Goal: Task Accomplishment & Management: Manage account settings

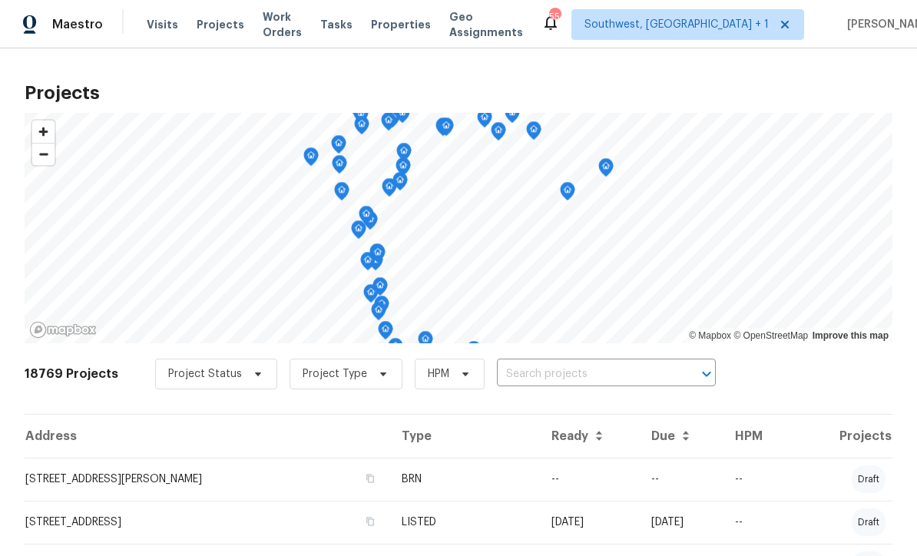
click at [536, 373] on input "text" at bounding box center [585, 375] width 176 height 24
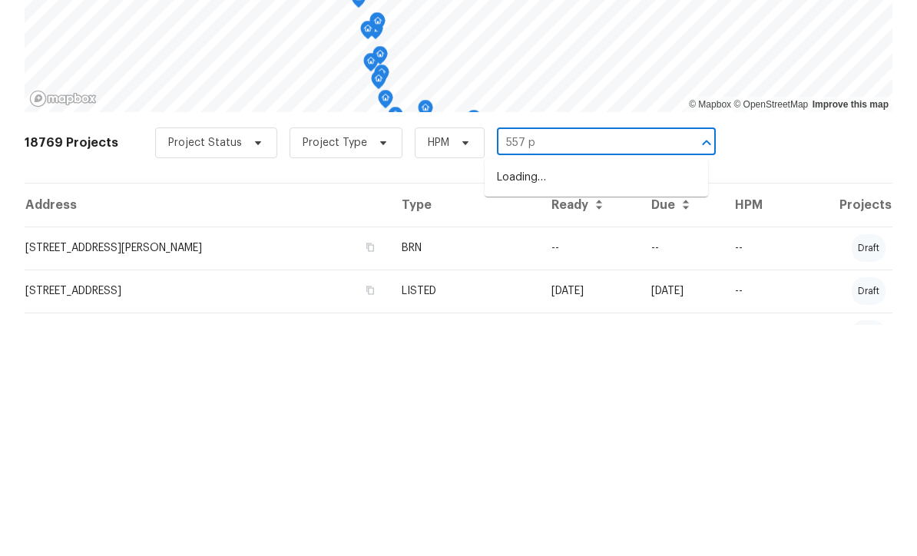
type input "557 pi"
click at [583, 396] on li "557 Pinellas Bayway S Apt 111, Saint Petersburg, FL 33715" at bounding box center [597, 408] width 224 height 25
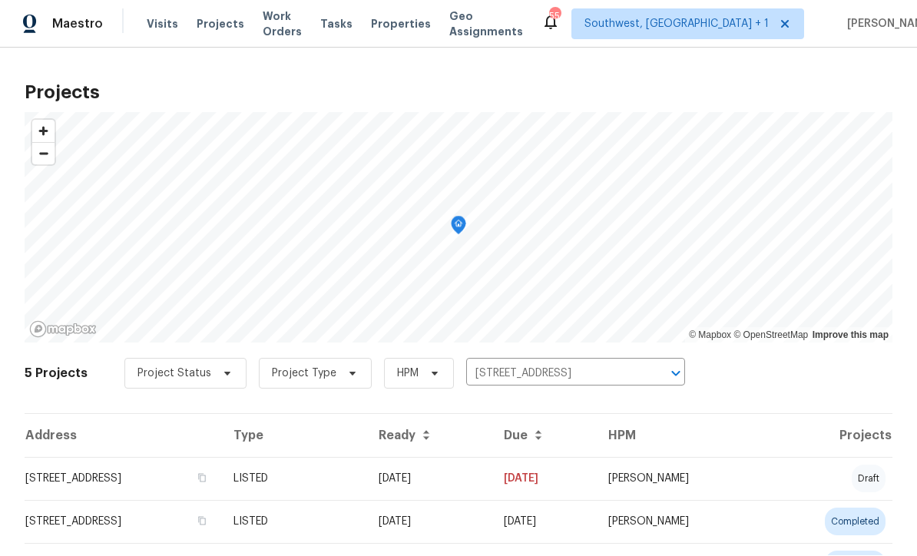
scroll to position [1, 0]
click at [367, 490] on td "LISTED" at bounding box center [293, 479] width 145 height 43
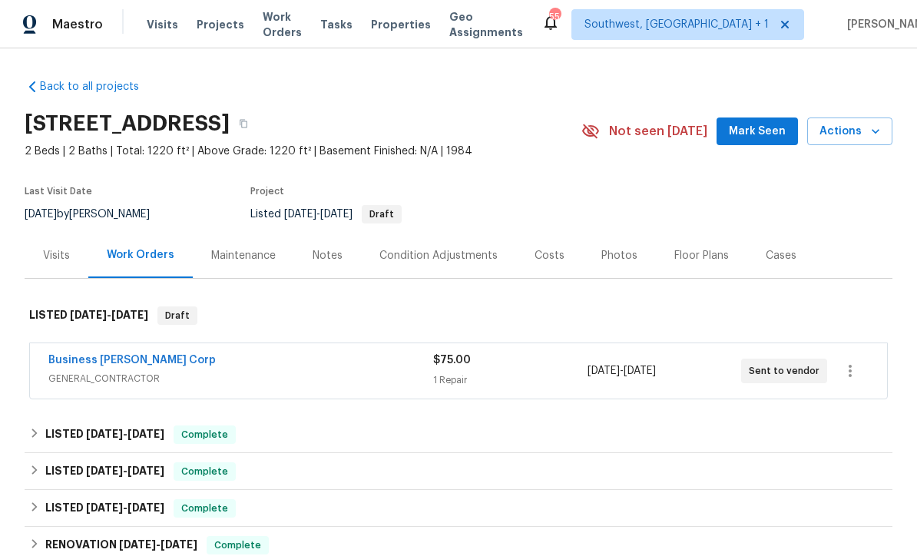
click at [524, 388] on div "1 Repair" at bounding box center [510, 380] width 154 height 15
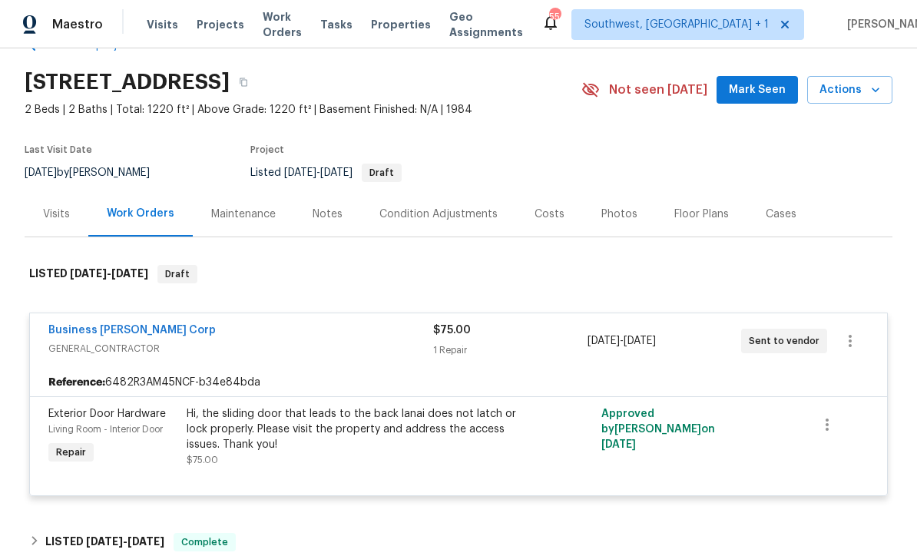
scroll to position [138, 0]
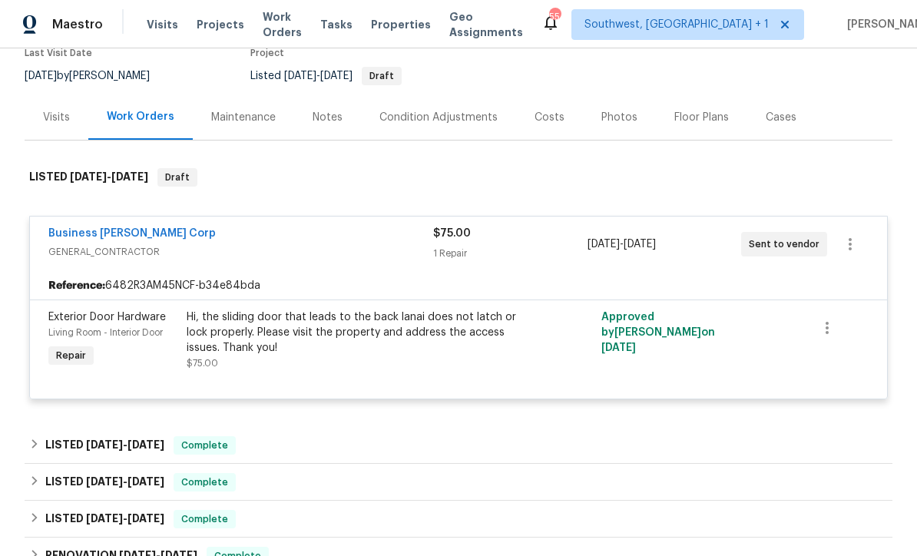
click at [103, 239] on link "Business [PERSON_NAME] Corp" at bounding box center [131, 233] width 167 height 11
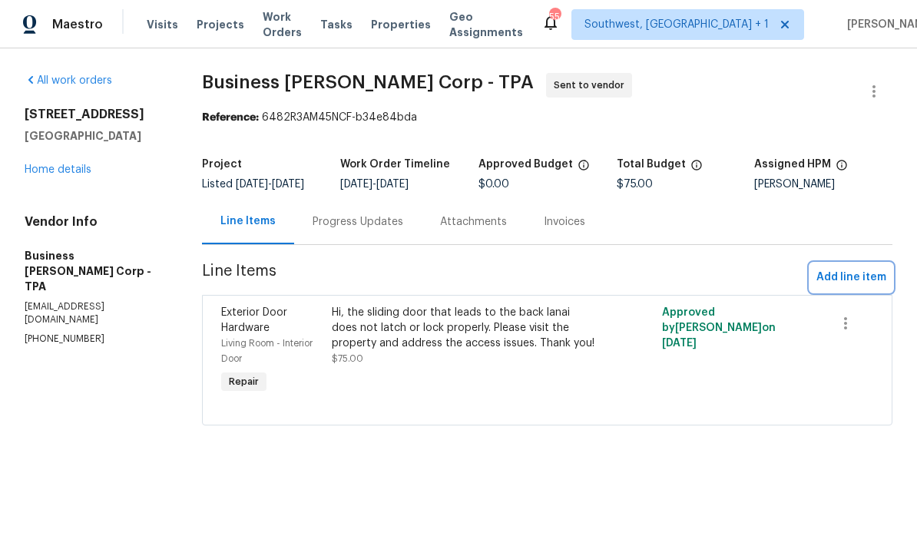
click at [854, 279] on span "Add line item" at bounding box center [852, 277] width 70 height 19
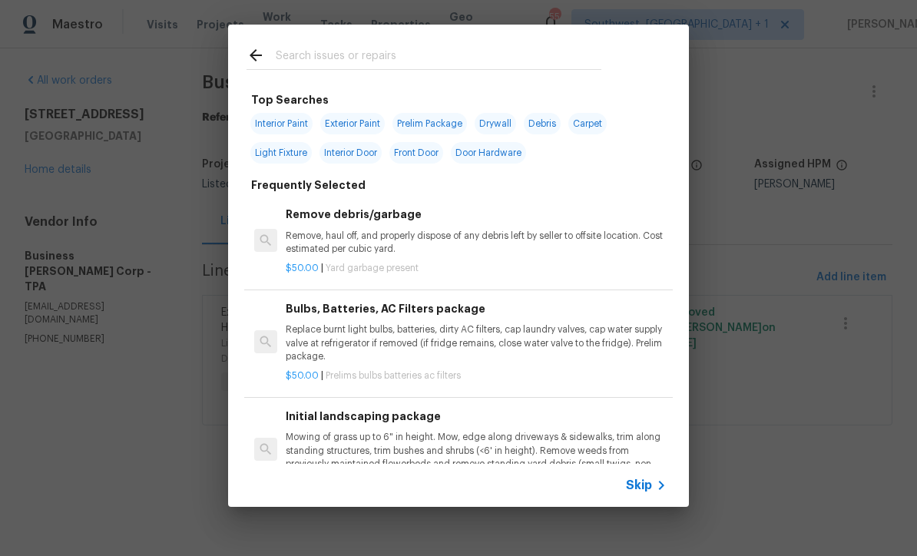
click at [664, 493] on icon at bounding box center [661, 485] width 18 height 18
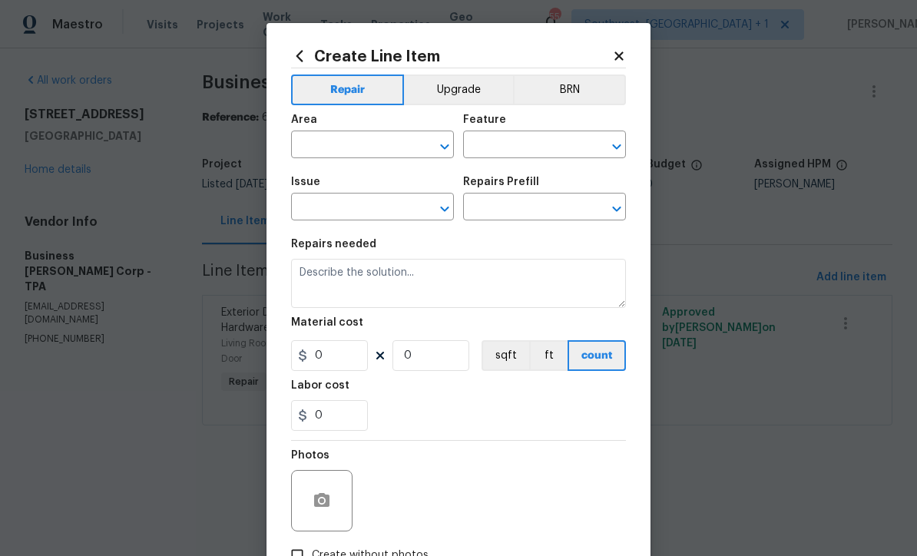
click at [335, 149] on input "text" at bounding box center [351, 146] width 120 height 24
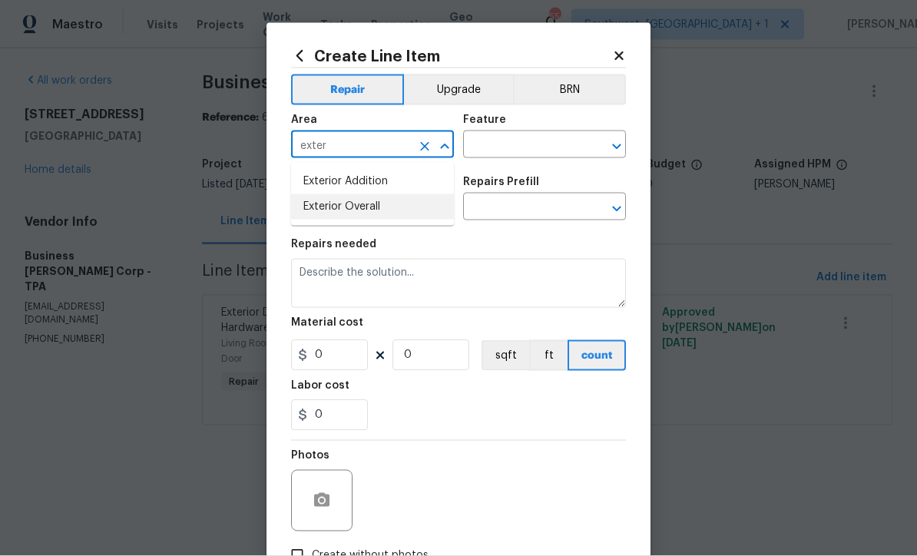
click at [362, 218] on li "Exterior Overall" at bounding box center [372, 206] width 163 height 25
type input "Exterior Overall"
click at [550, 145] on input "text" at bounding box center [523, 146] width 120 height 24
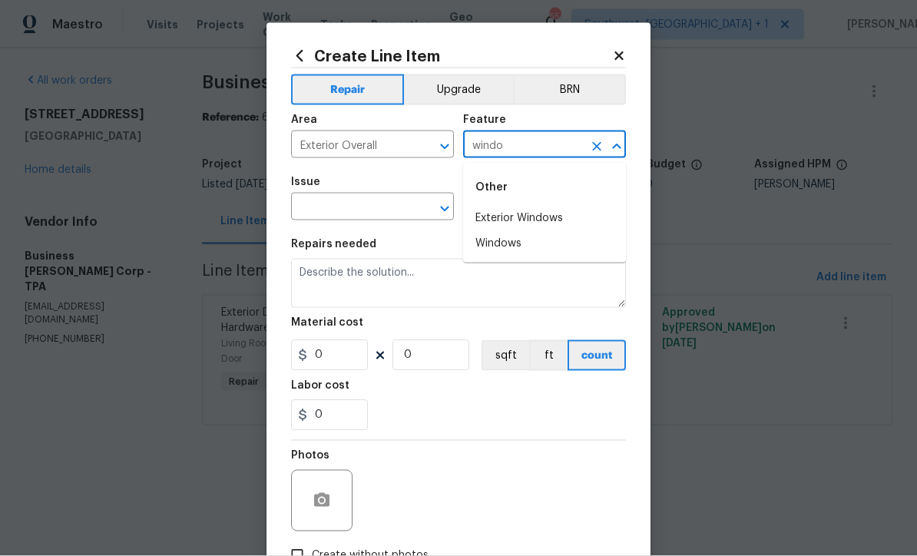
click at [540, 217] on li "Exterior Windows" at bounding box center [544, 218] width 163 height 25
type input "Exterior Windows"
click at [385, 219] on input "text" at bounding box center [351, 209] width 120 height 24
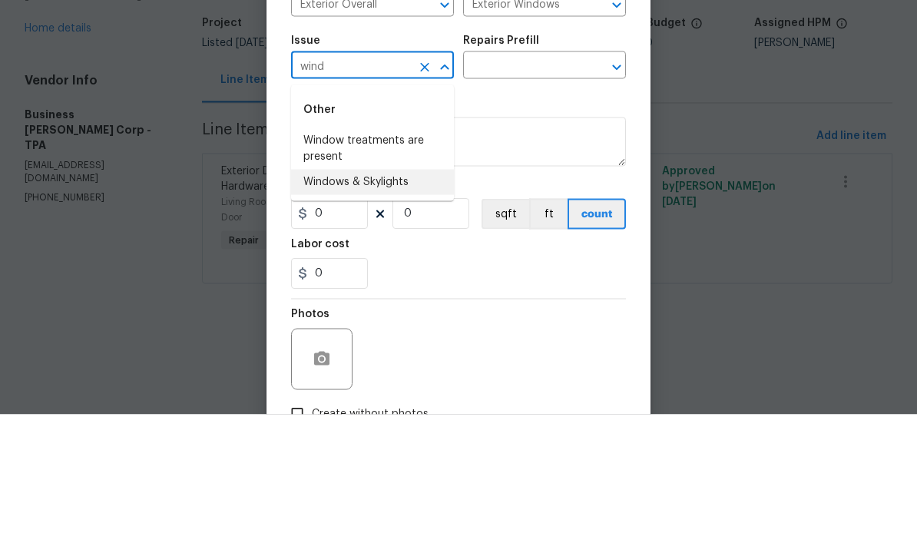
click at [403, 311] on li "Windows & Skylights" at bounding box center [372, 323] width 163 height 25
type input "Windows & Skylights"
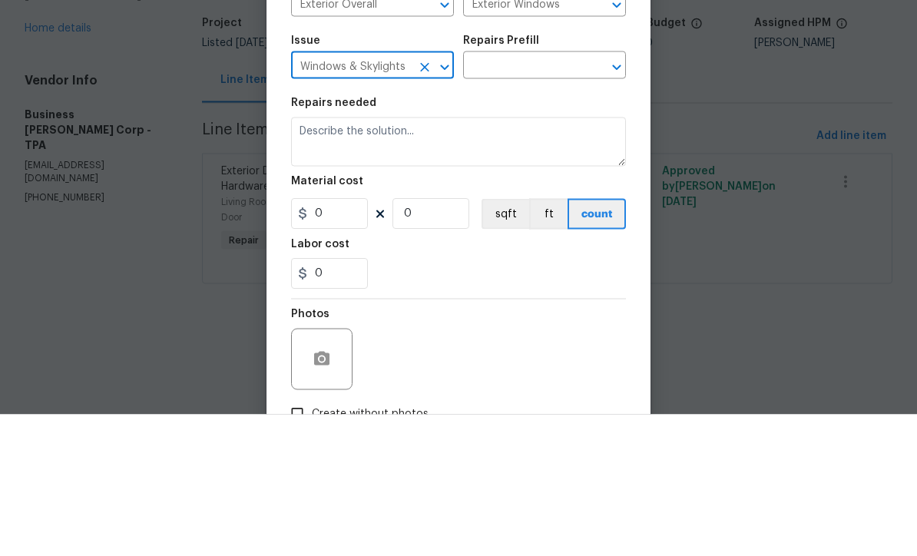
click at [546, 197] on input "text" at bounding box center [523, 209] width 120 height 24
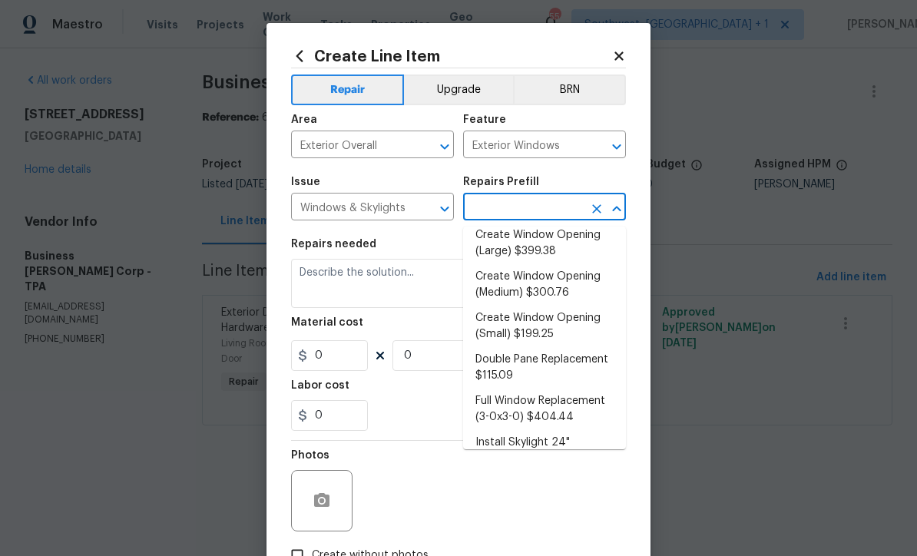
scroll to position [104, 0]
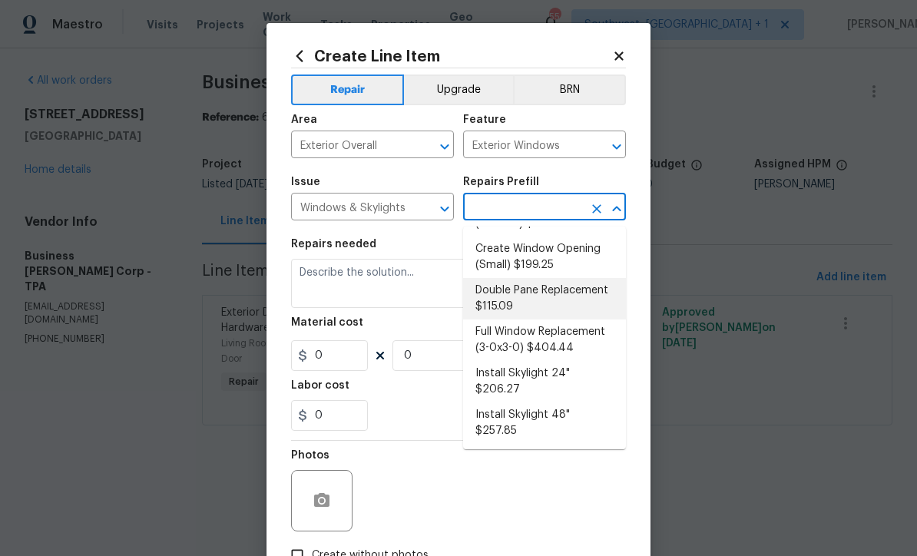
click at [522, 298] on li "Double Pane Replacement $115.09" at bounding box center [544, 298] width 163 height 41
type input "Double Pane Replacement $115.09"
type textarea "Remove, replace and reglaze the broken/damaged thermal double pane of glass wit…"
type input "1"
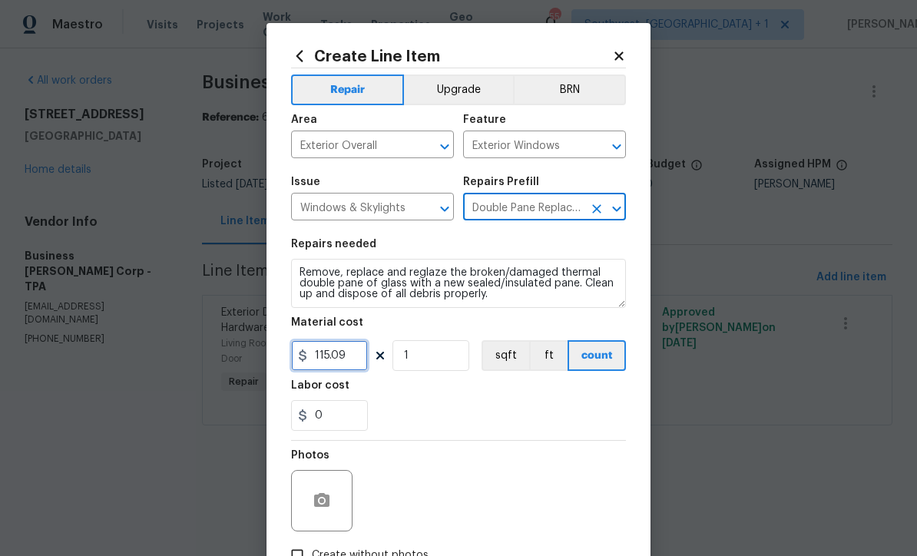
click at [356, 363] on input "115.09" at bounding box center [329, 355] width 77 height 31
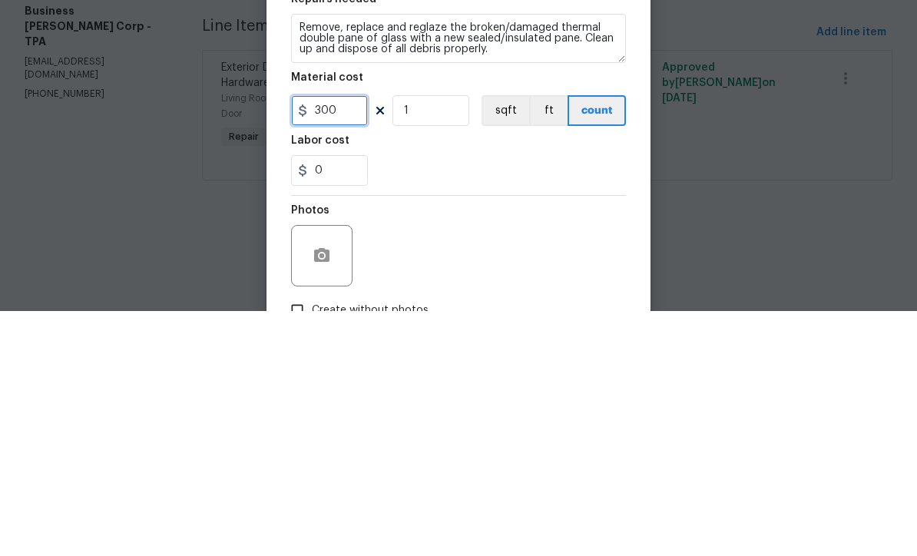
type input "300"
click at [436, 340] on input "1" at bounding box center [431, 355] width 77 height 31
type input "2"
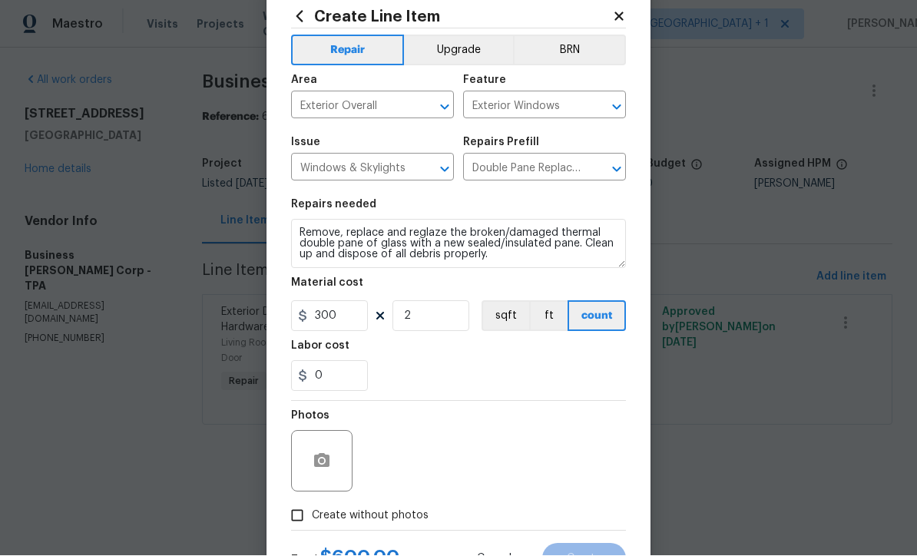
scroll to position [38, 0]
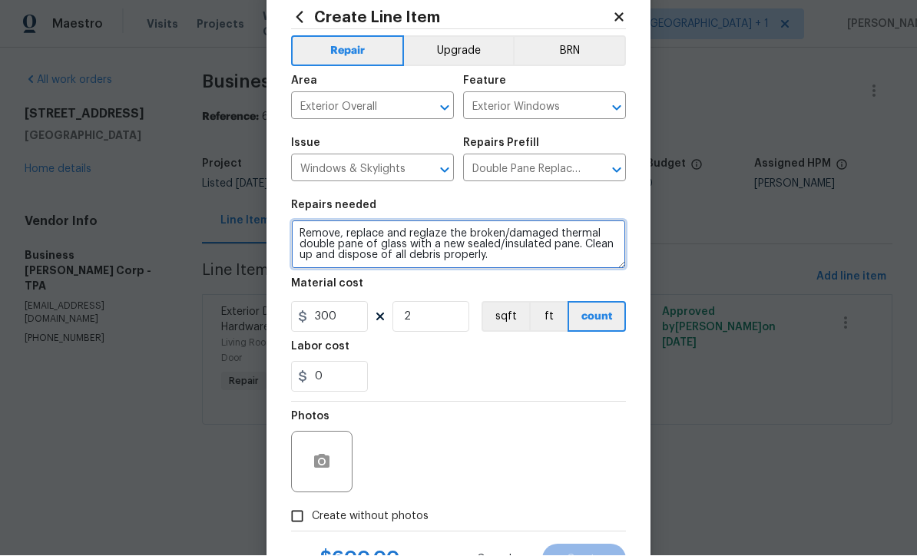
click at [310, 239] on textarea "Remove, replace and reglaze the broken/damaged thermal double pane of glass wit…" at bounding box center [458, 245] width 335 height 49
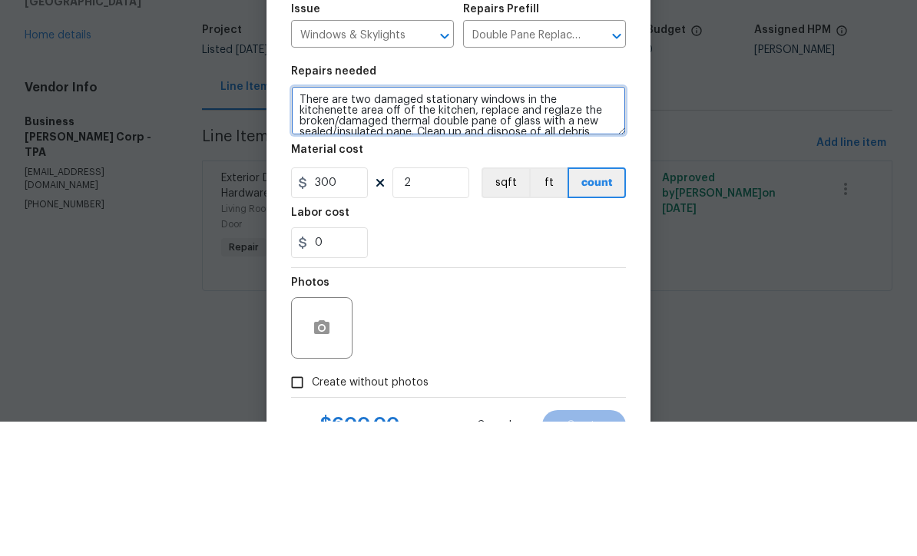
click at [619, 221] on textarea "There are two damaged stationary windows in the kitchenette area off of the kit…" at bounding box center [458, 245] width 335 height 49
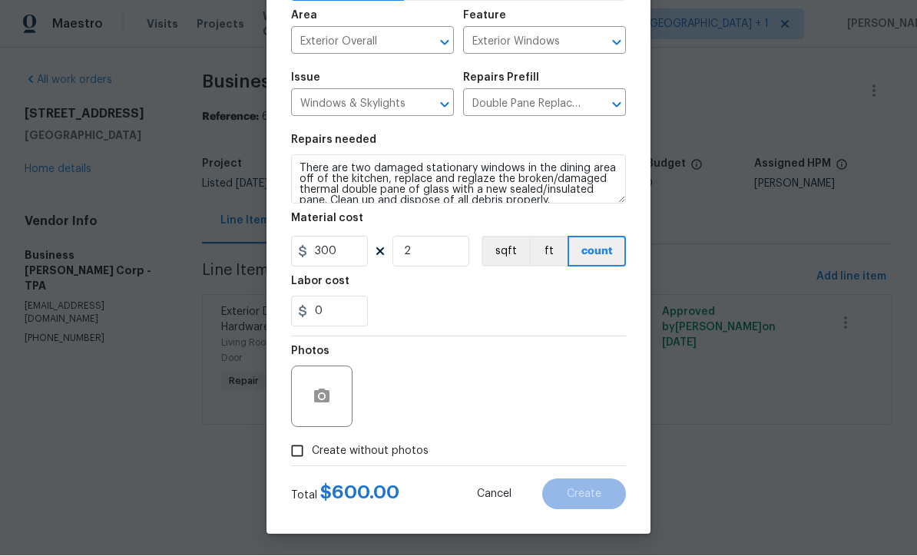
scroll to position [104, 0]
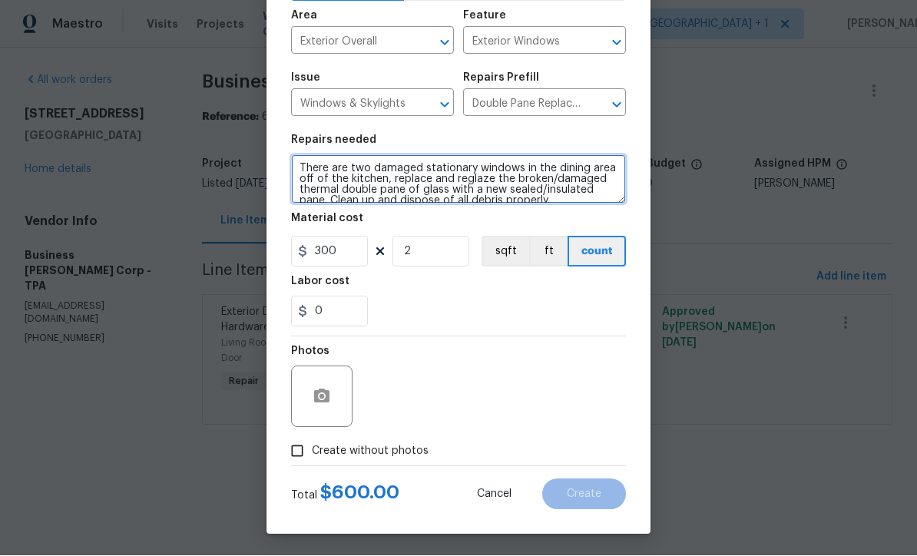
type textarea "There are two damaged stationary windows in the dining area off of the kitchen,…"
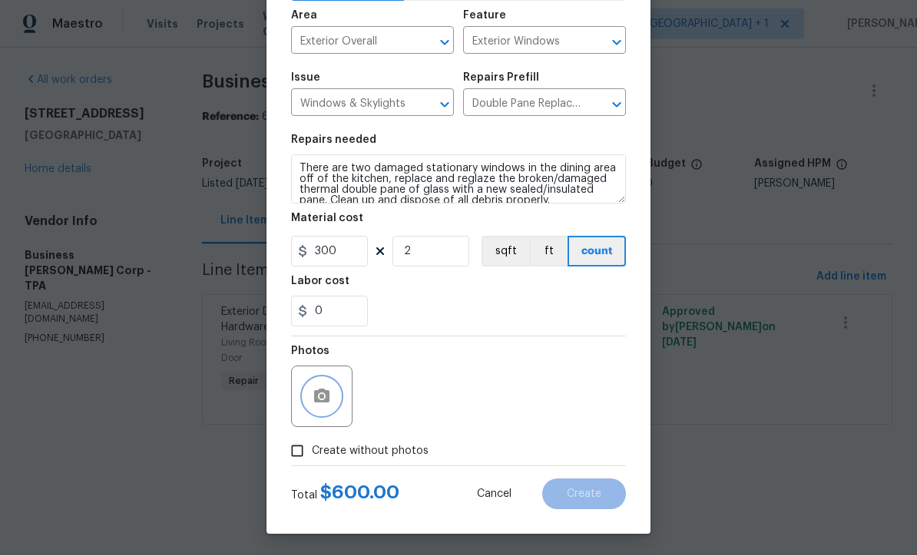
click at [323, 396] on icon "button" at bounding box center [321, 397] width 15 height 14
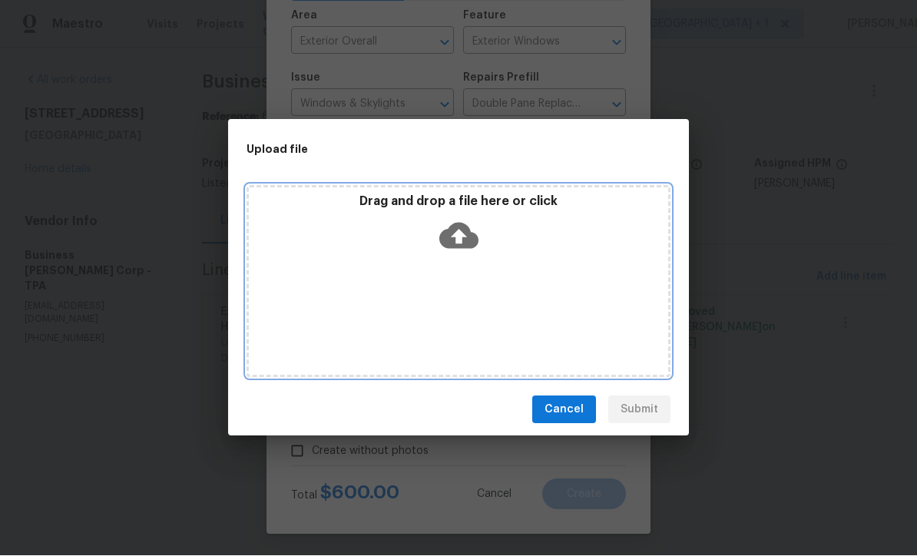
click at [455, 237] on icon at bounding box center [458, 236] width 39 height 39
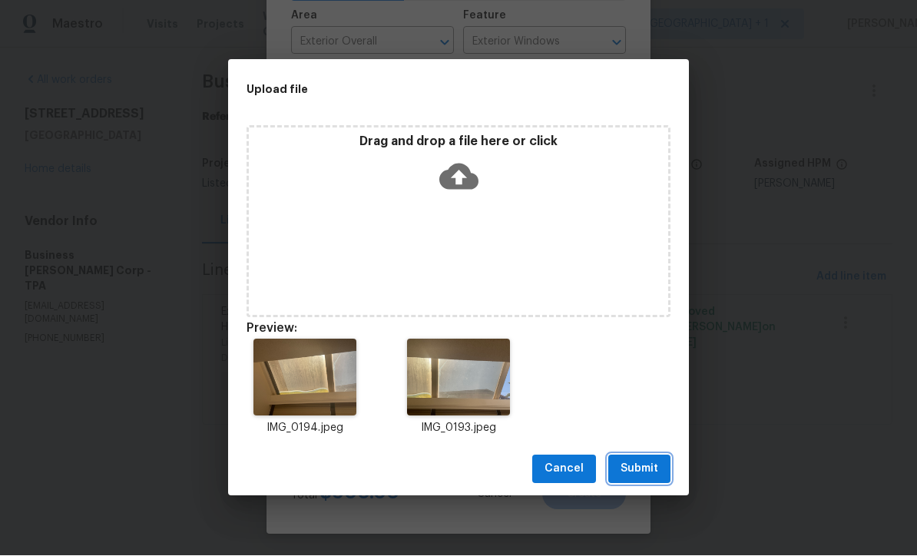
click at [645, 475] on span "Submit" at bounding box center [640, 469] width 38 height 19
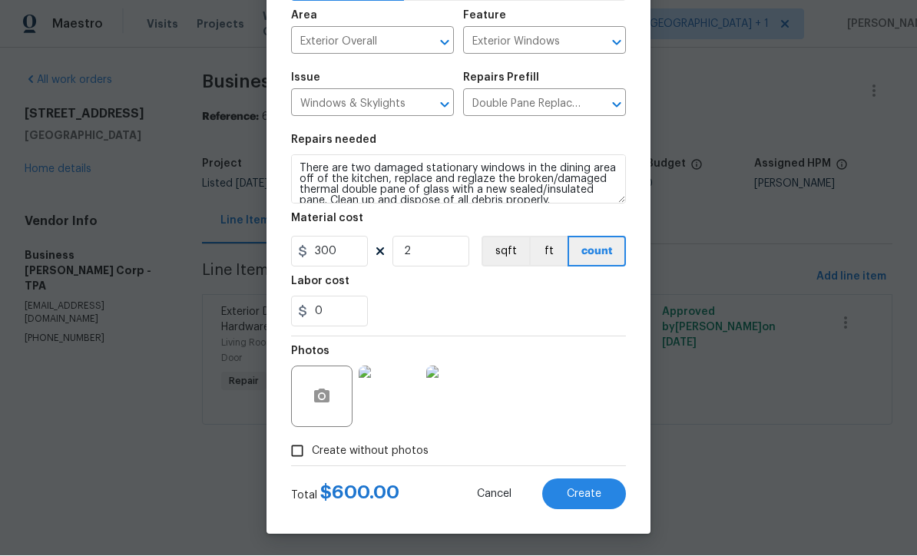
click at [585, 496] on span "Create" at bounding box center [584, 495] width 35 height 12
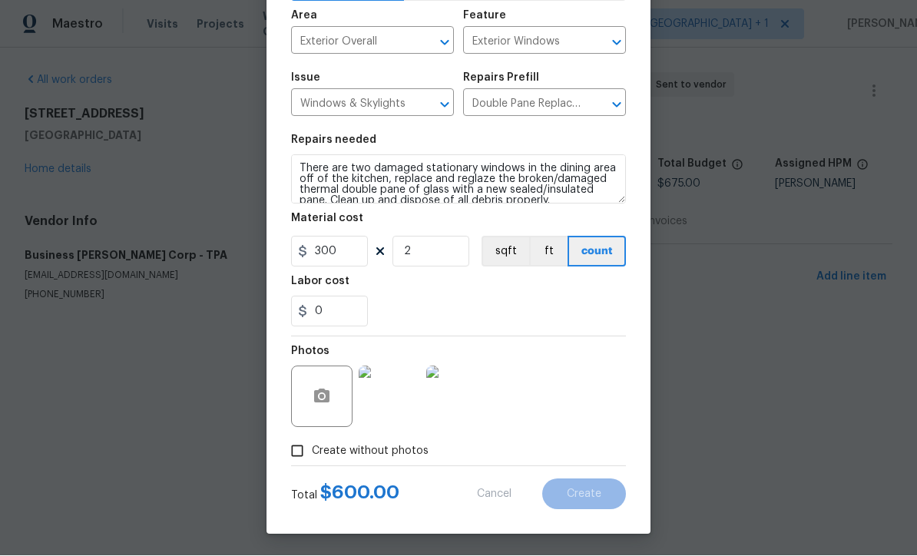
type input "0"
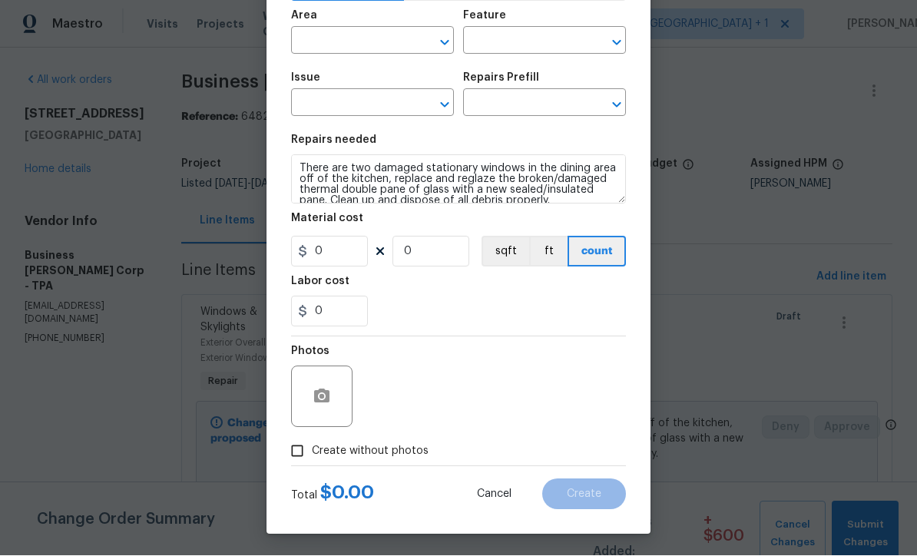
scroll to position [1, 0]
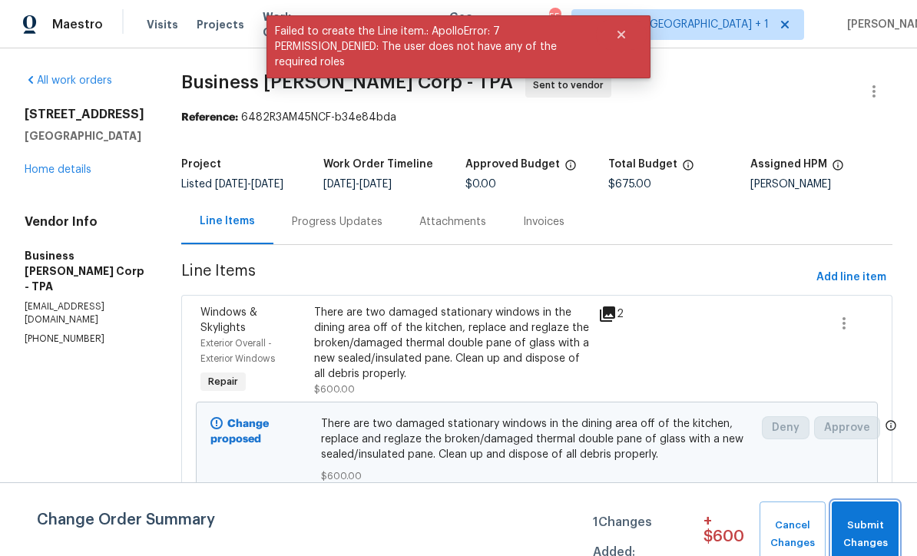
click at [865, 525] on span "Submit Changes" at bounding box center [865, 534] width 51 height 35
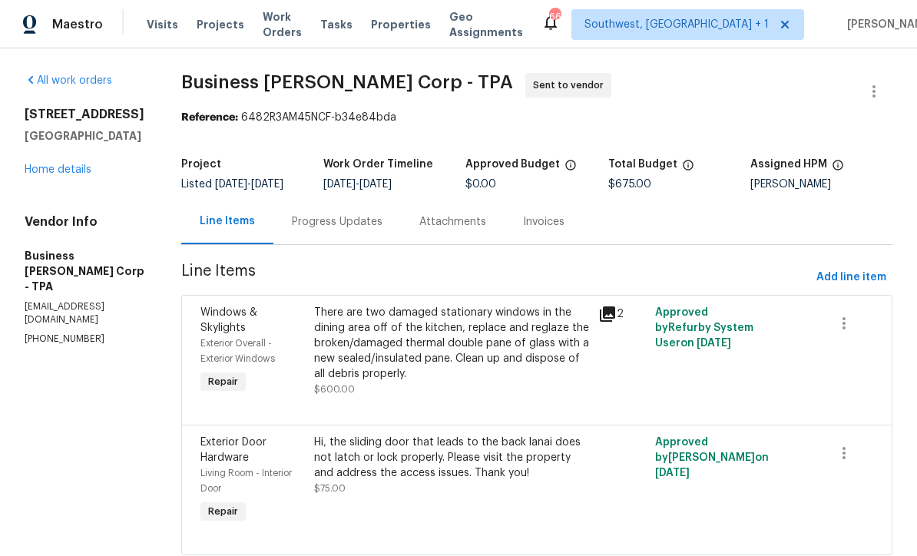
click at [52, 175] on link "Home details" at bounding box center [58, 169] width 67 height 11
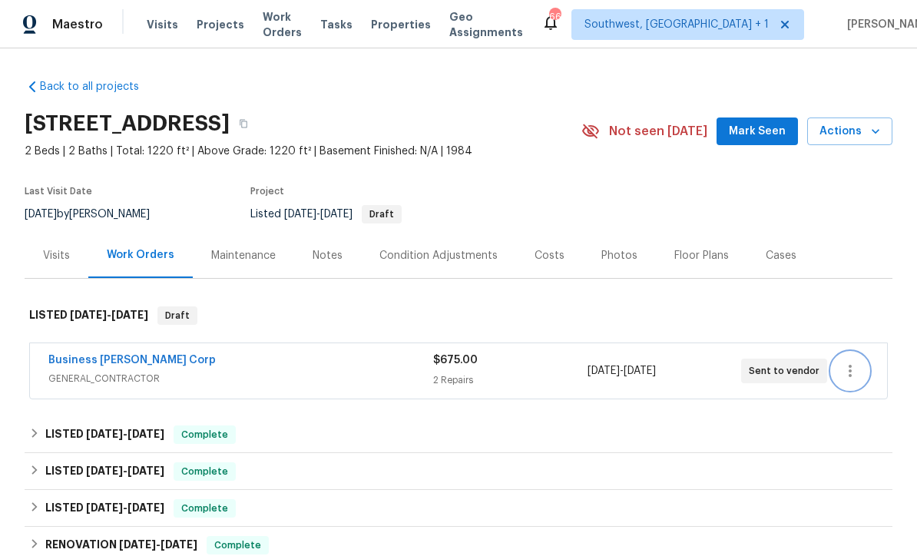
click at [849, 380] on icon "button" at bounding box center [850, 371] width 18 height 18
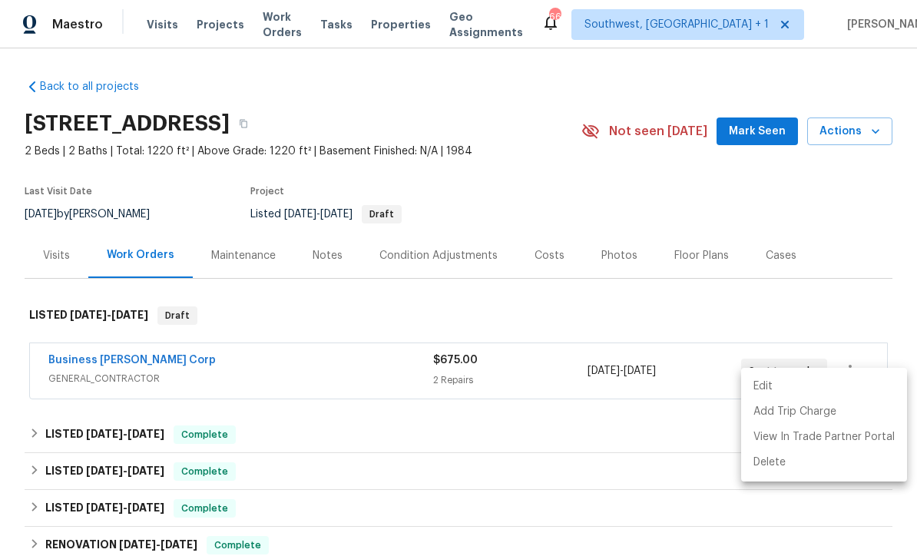
click at [762, 384] on li "Edit" at bounding box center [824, 386] width 166 height 25
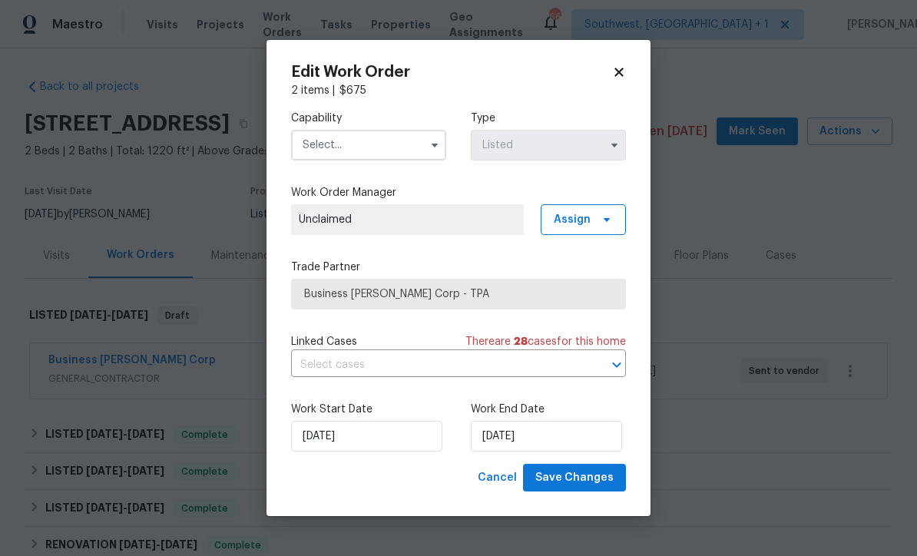
click at [347, 133] on input "text" at bounding box center [368, 145] width 155 height 31
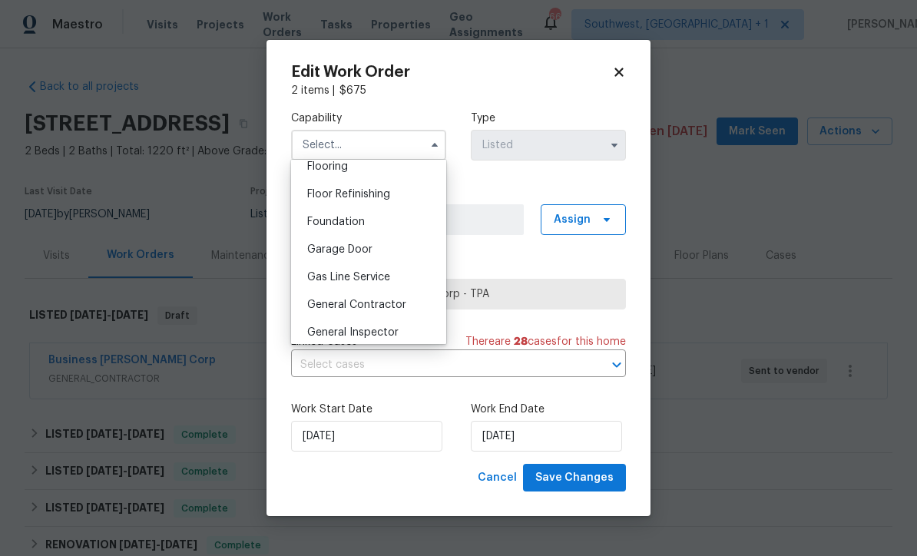
scroll to position [616, 0]
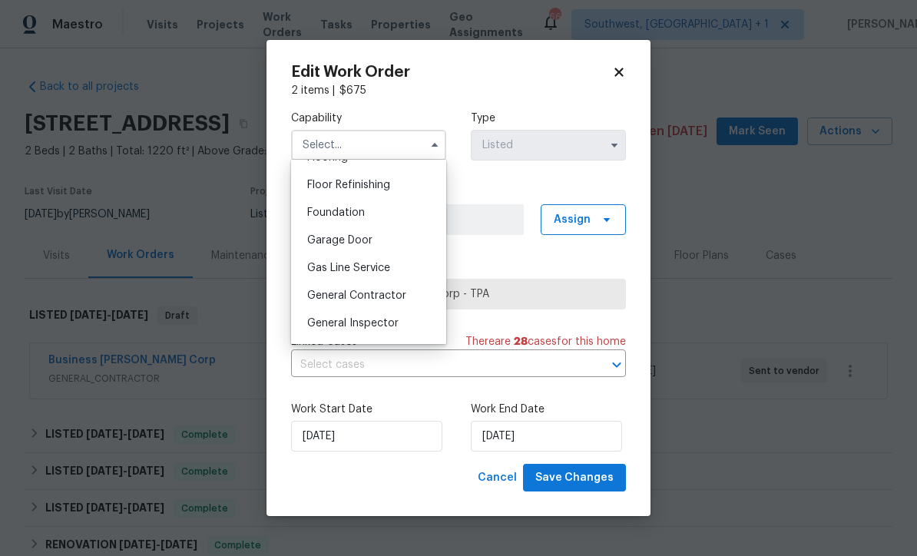
click at [411, 292] on div "General Contractor" at bounding box center [369, 296] width 148 height 28
type input "General Contractor"
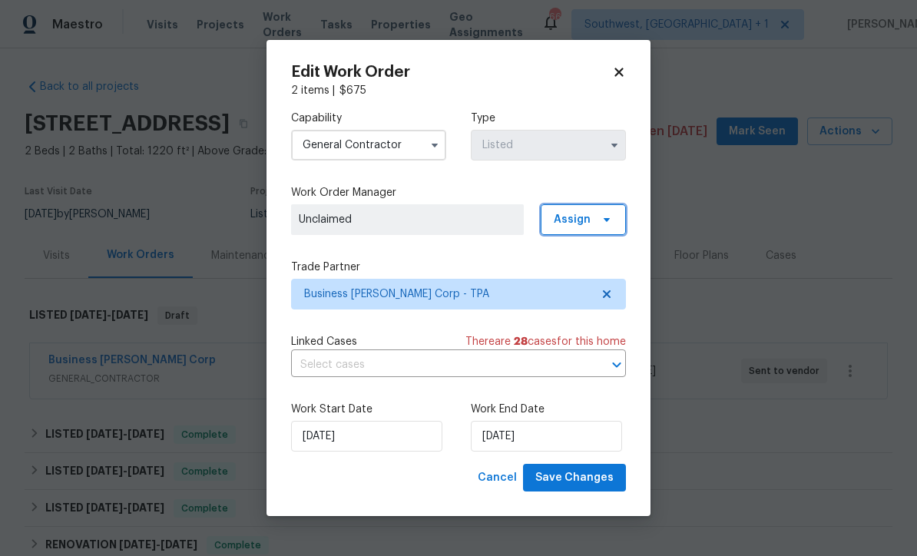
click at [582, 217] on span "Assign" at bounding box center [572, 219] width 37 height 15
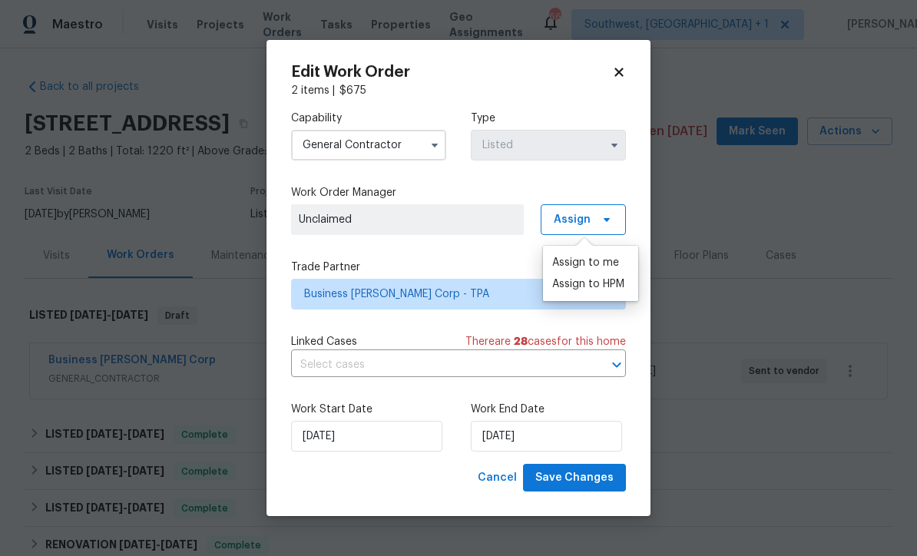
click at [603, 283] on div "Assign to HPM" at bounding box center [588, 284] width 72 height 15
click at [601, 284] on div "Assign to HPM" at bounding box center [588, 284] width 72 height 15
click at [599, 264] on div "Assign to me" at bounding box center [585, 262] width 67 height 15
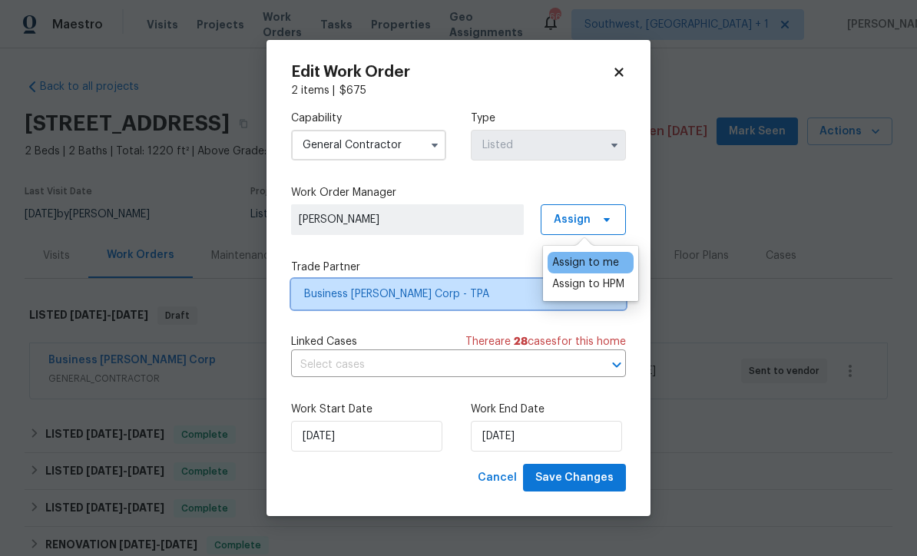
click at [434, 296] on span "Business Morel Corp - TPA" at bounding box center [447, 294] width 287 height 15
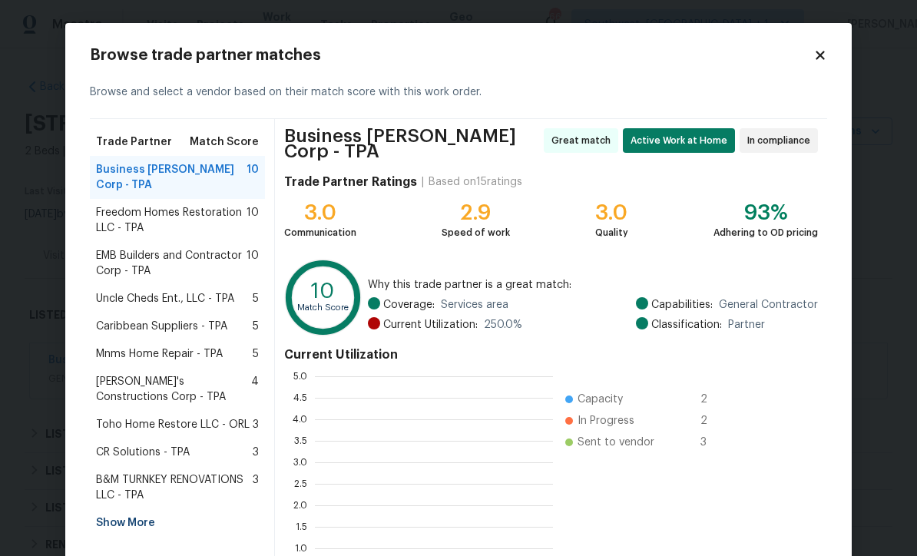
scroll to position [215, 238]
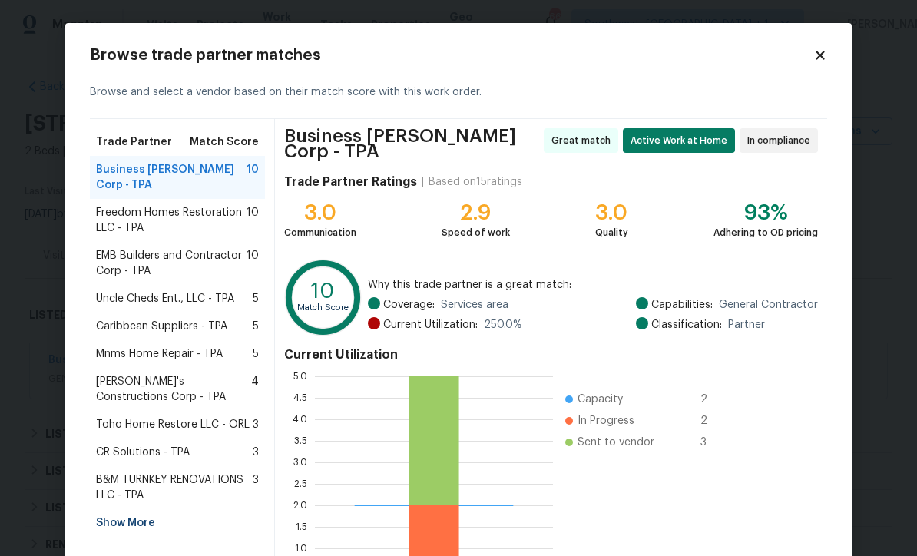
click at [174, 205] on span "Freedom Homes Restoration LLC - TPA" at bounding box center [171, 220] width 151 height 31
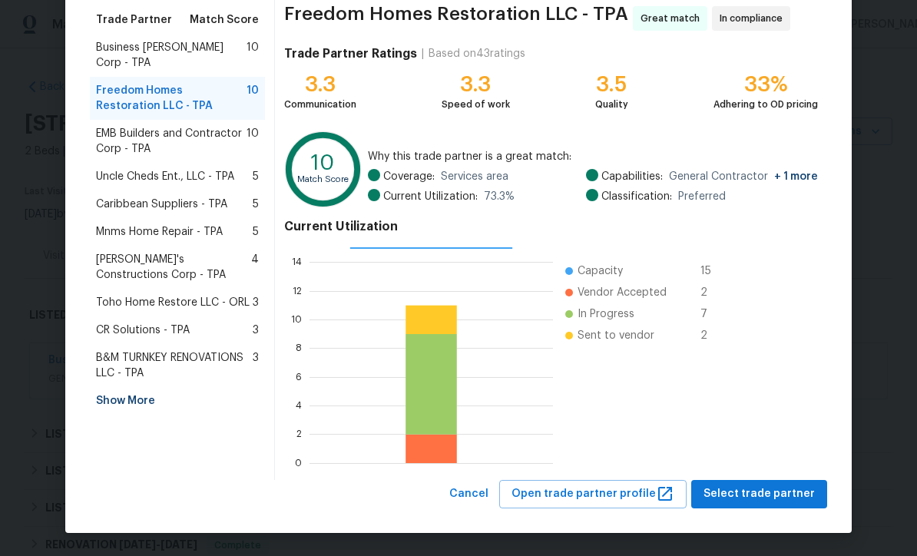
scroll to position [121, 0]
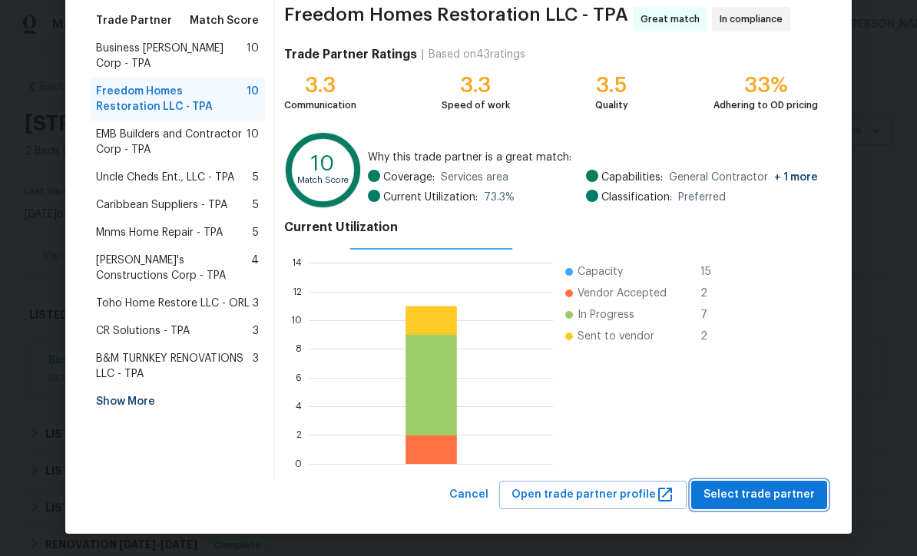
click at [762, 490] on span "Select trade partner" at bounding box center [759, 495] width 111 height 19
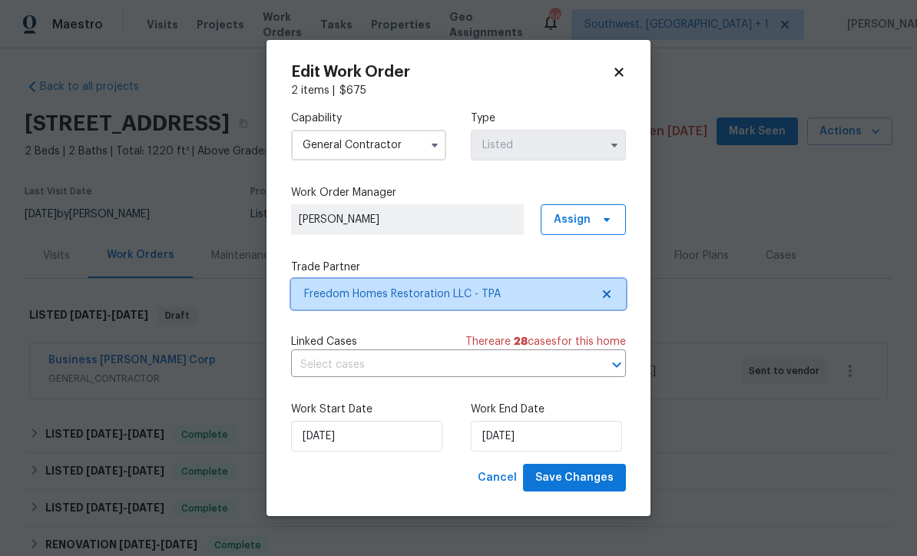
scroll to position [0, 0]
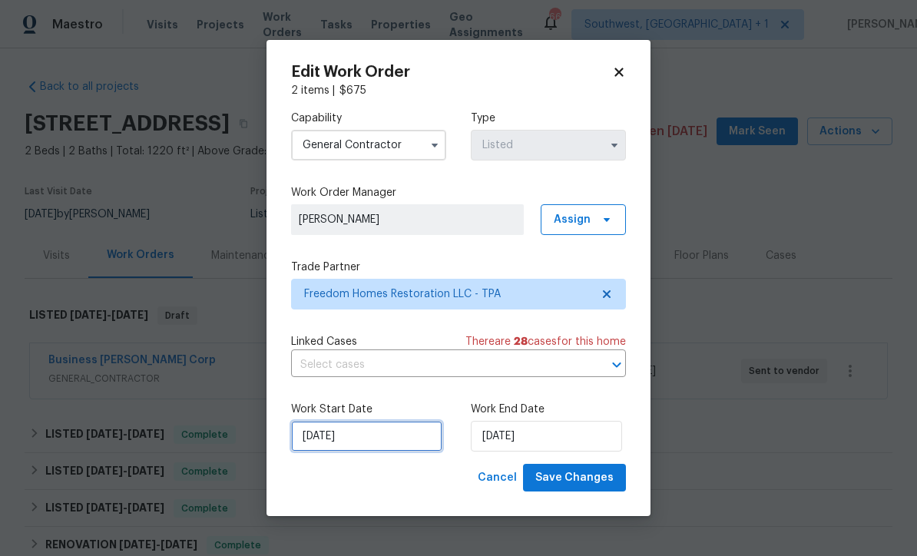
click at [360, 434] on input "7/1/2025" at bounding box center [366, 436] width 151 height 31
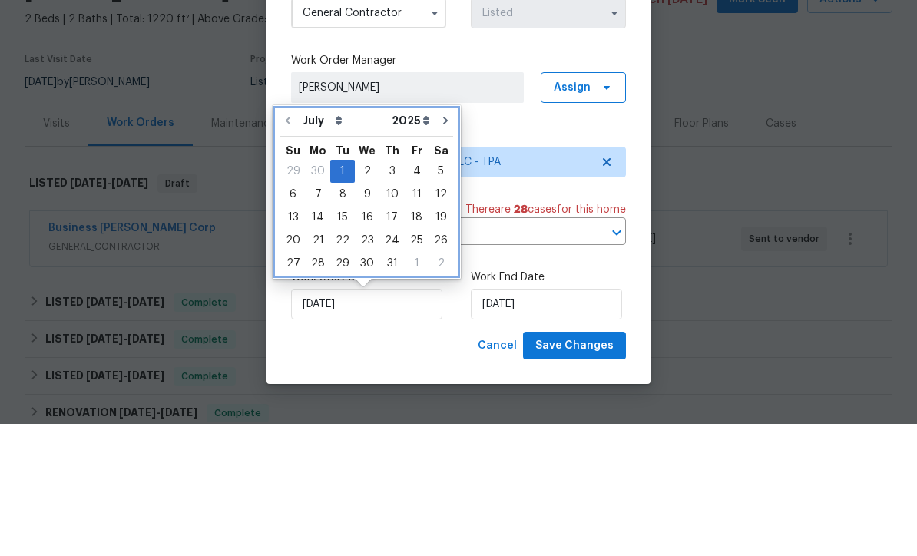
click at [443, 247] on icon "Go to next month" at bounding box center [445, 253] width 12 height 12
type input "8/1/2025"
select select "7"
type input "8/1/2025"
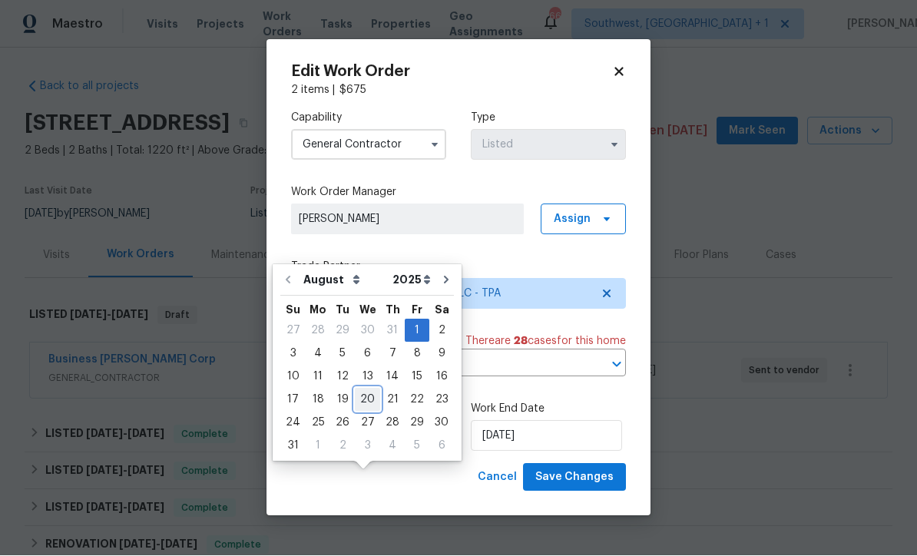
click at [369, 390] on div "20" at bounding box center [367, 401] width 25 height 22
type input "8/20/2025"
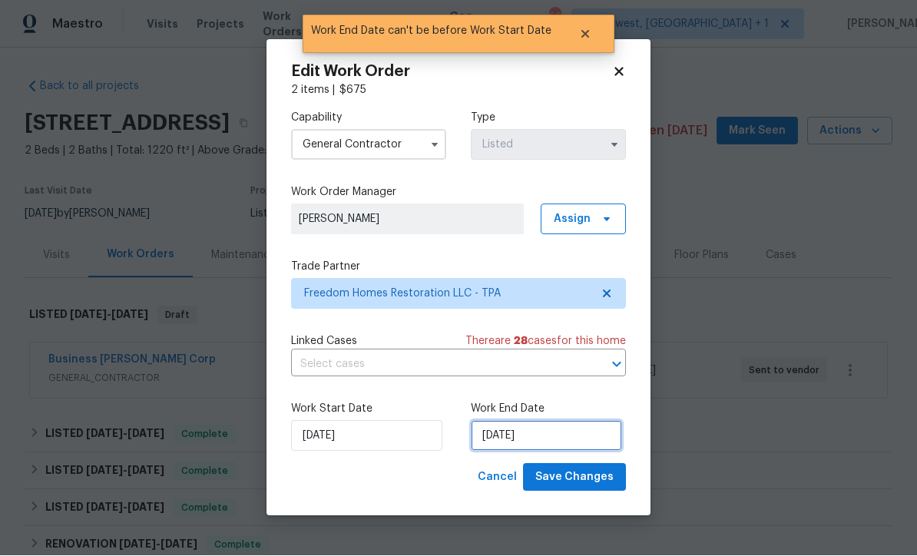
click at [552, 437] on input "8/20/2025" at bounding box center [546, 436] width 151 height 31
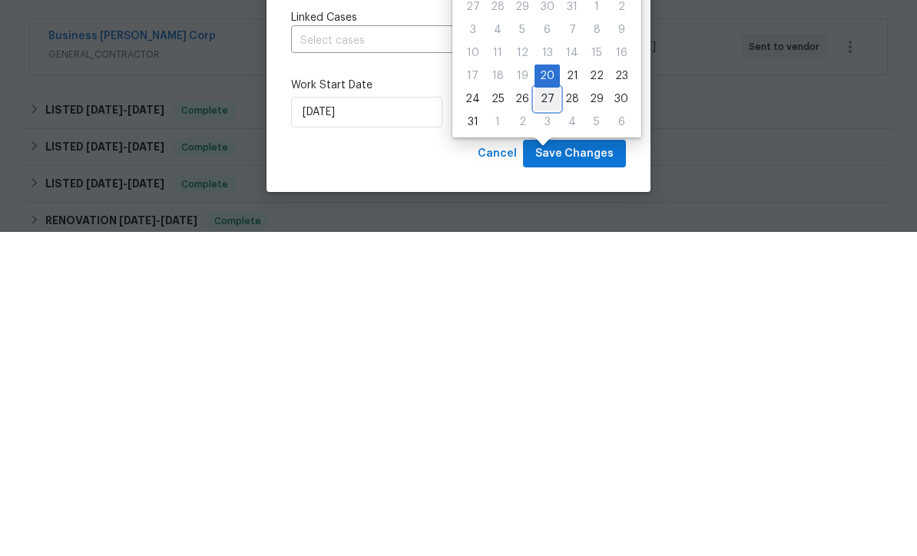
click at [539, 413] on div "27" at bounding box center [547, 424] width 25 height 22
type input "8/27/2025"
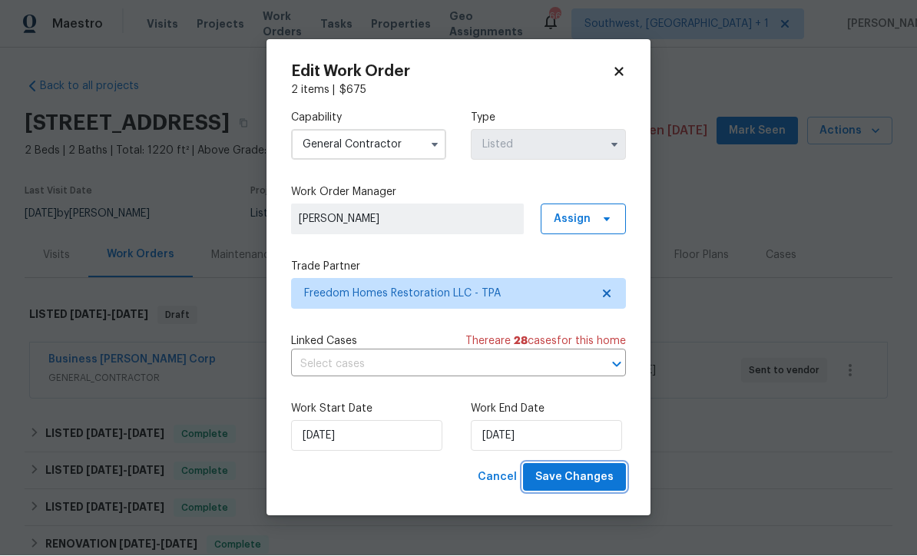
click at [582, 480] on span "Save Changes" at bounding box center [575, 478] width 78 height 19
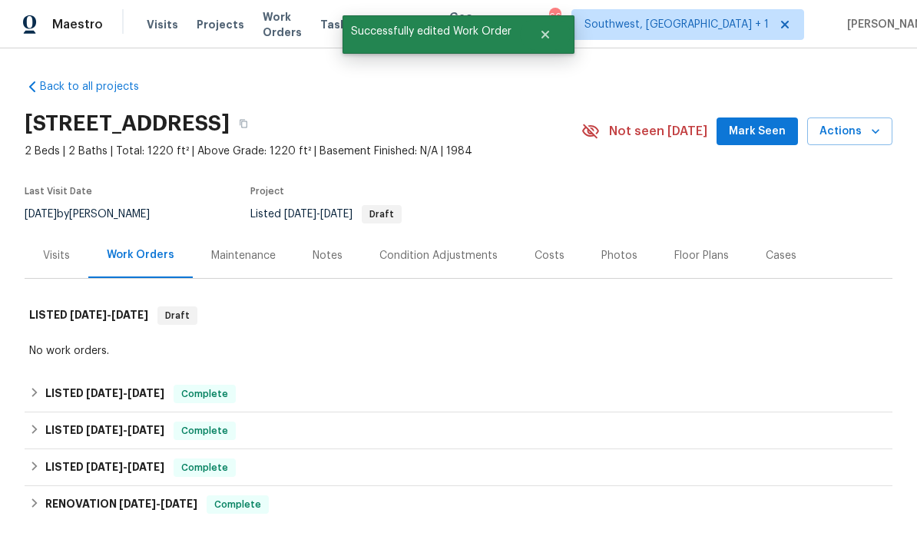
scroll to position [0, 0]
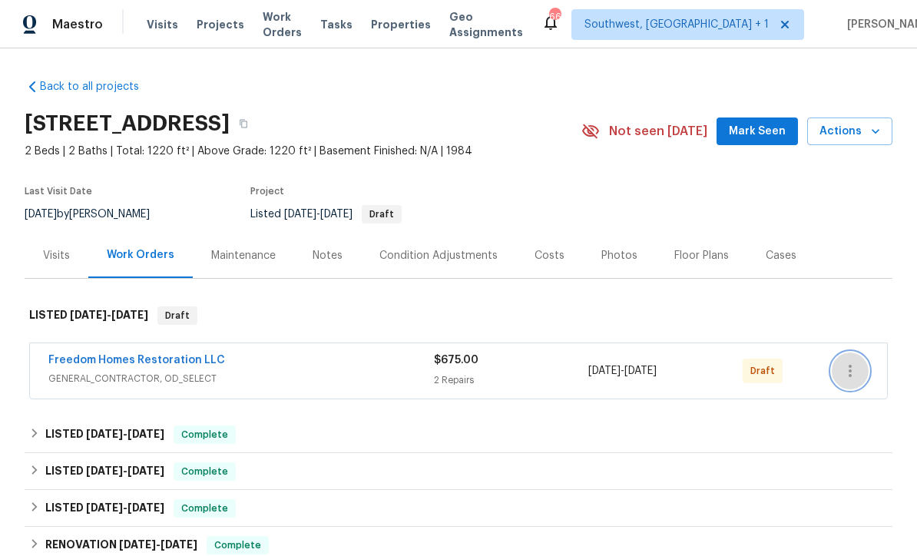
click at [854, 380] on icon "button" at bounding box center [850, 371] width 18 height 18
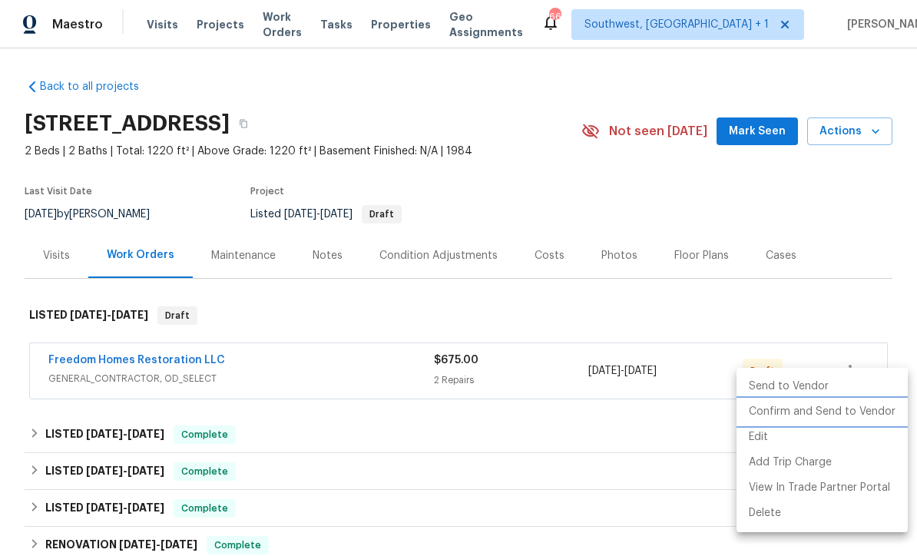
click at [826, 413] on li "Confirm and Send to Vendor" at bounding box center [822, 412] width 171 height 25
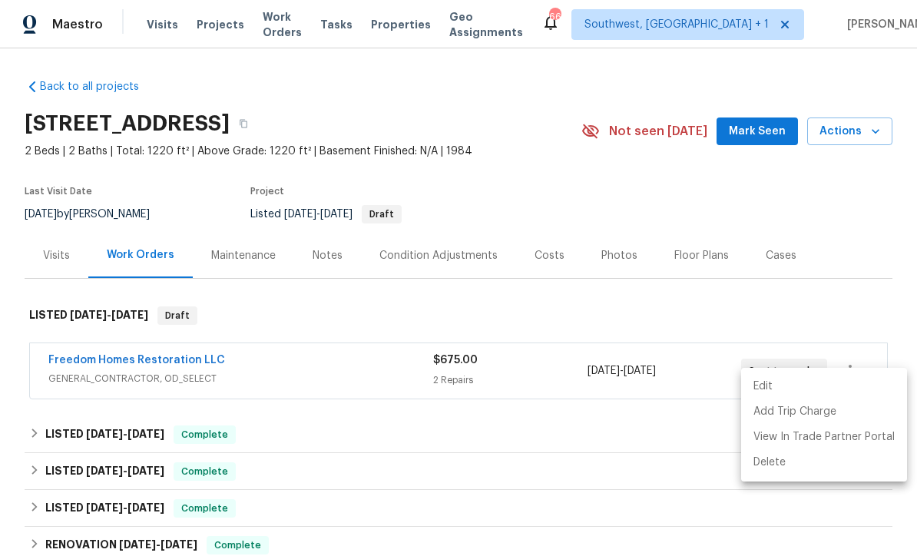
click at [791, 201] on div at bounding box center [458, 278] width 917 height 556
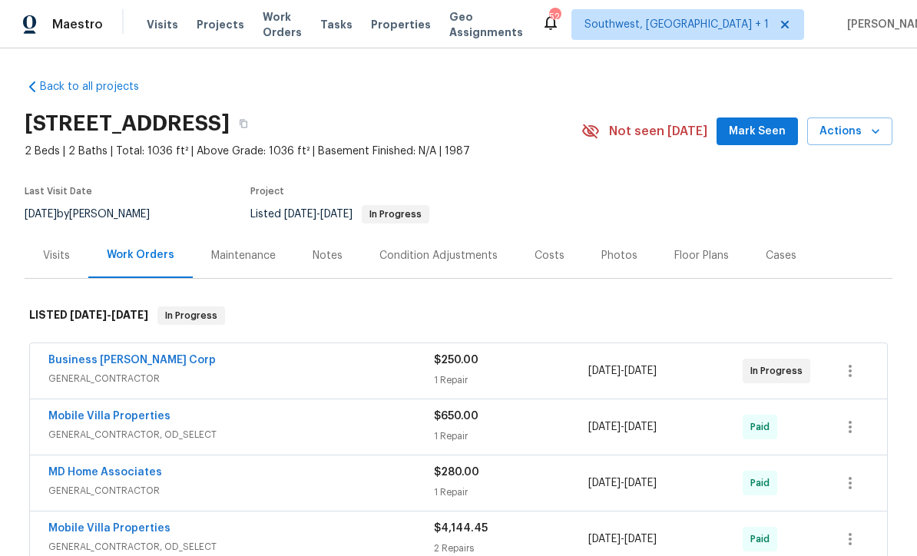
click at [551, 259] on div "Costs" at bounding box center [550, 255] width 30 height 15
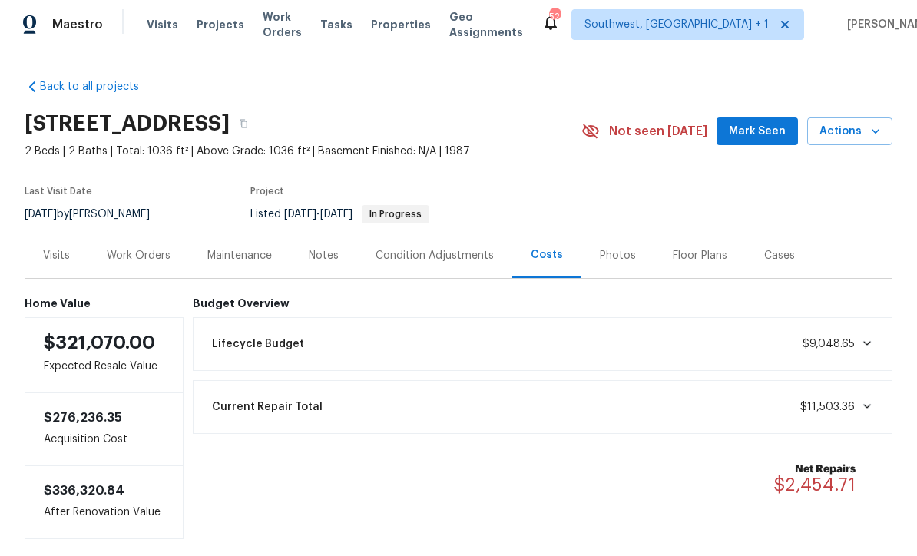
click at [155, 259] on div "Work Orders" at bounding box center [139, 255] width 64 height 15
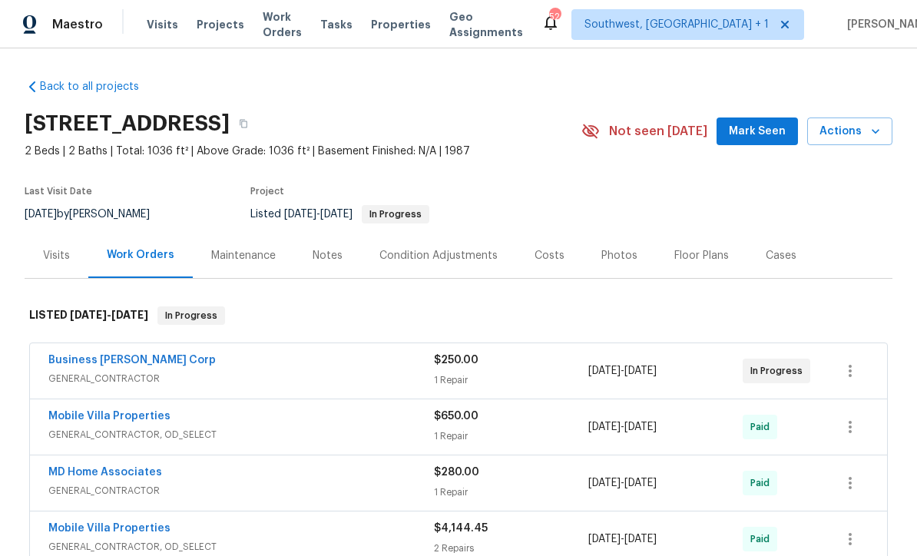
click at [219, 26] on span "Projects" at bounding box center [221, 24] width 48 height 15
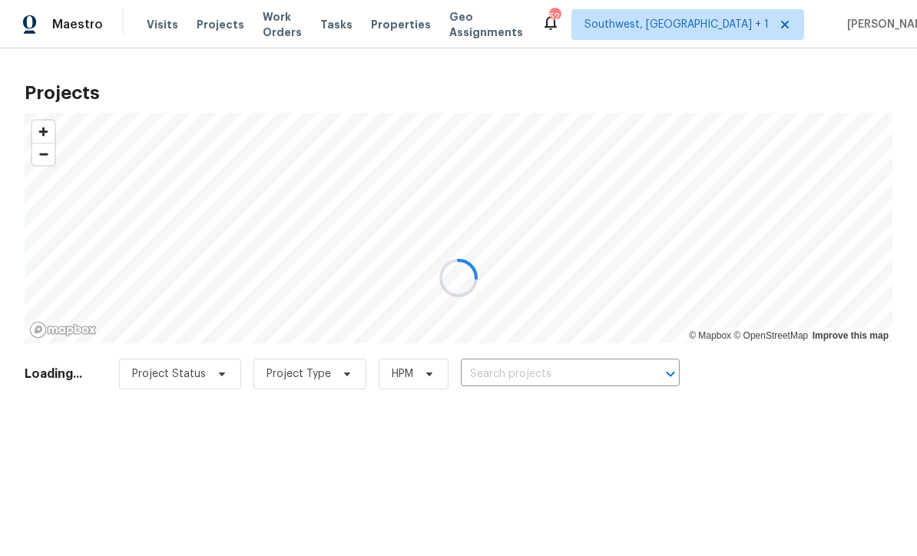
click at [526, 380] on div at bounding box center [458, 278] width 917 height 556
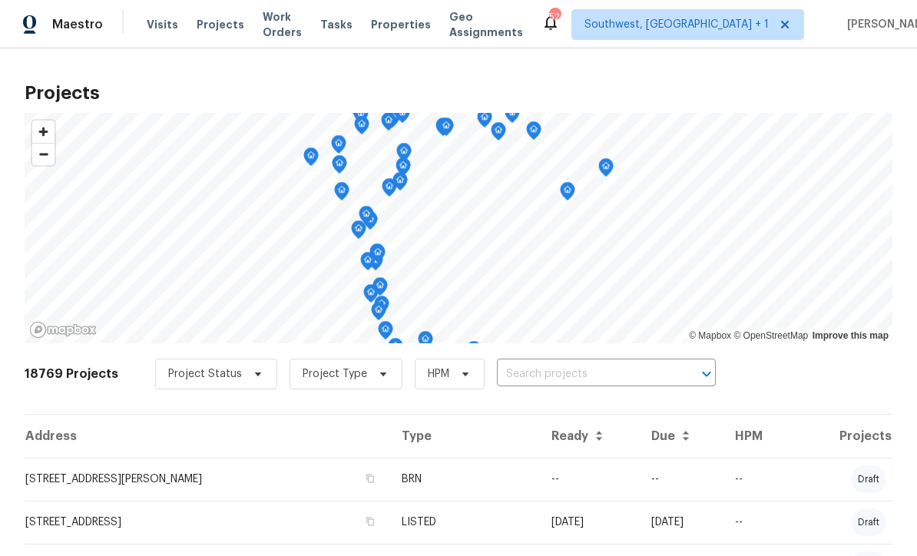
click at [522, 380] on input "text" at bounding box center [585, 375] width 176 height 24
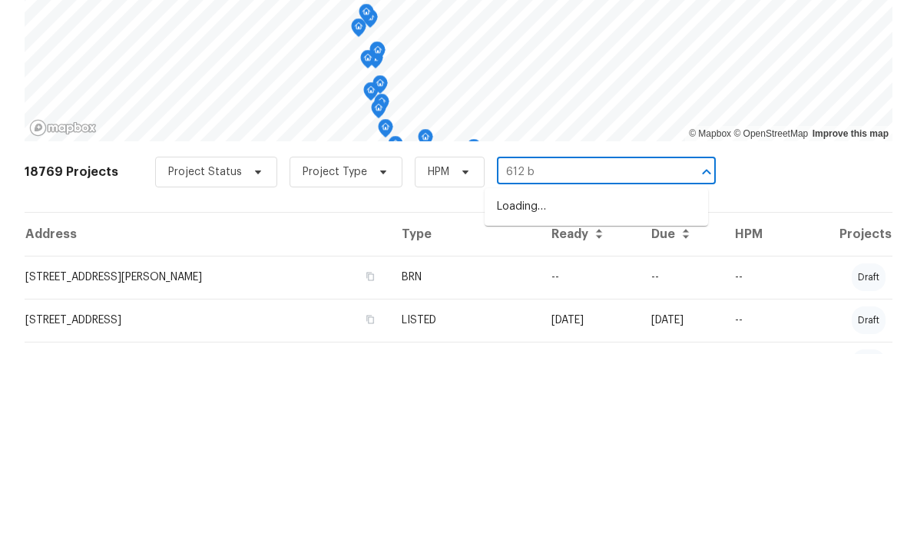
type input "612 bi"
click at [600, 396] on li "[STREET_ADDRESS]" at bounding box center [597, 408] width 224 height 25
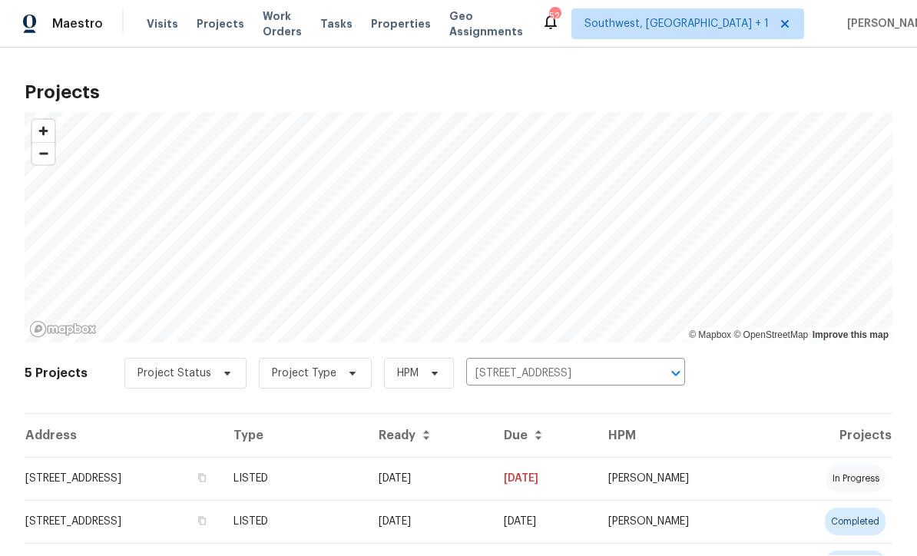
scroll to position [1, 0]
click at [466, 486] on td "[DATE]" at bounding box center [429, 479] width 125 height 43
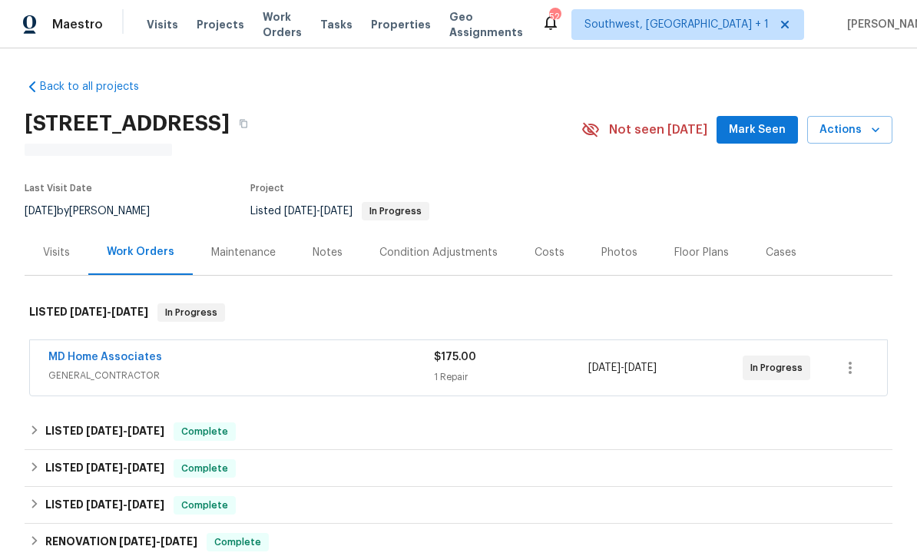
scroll to position [54, 0]
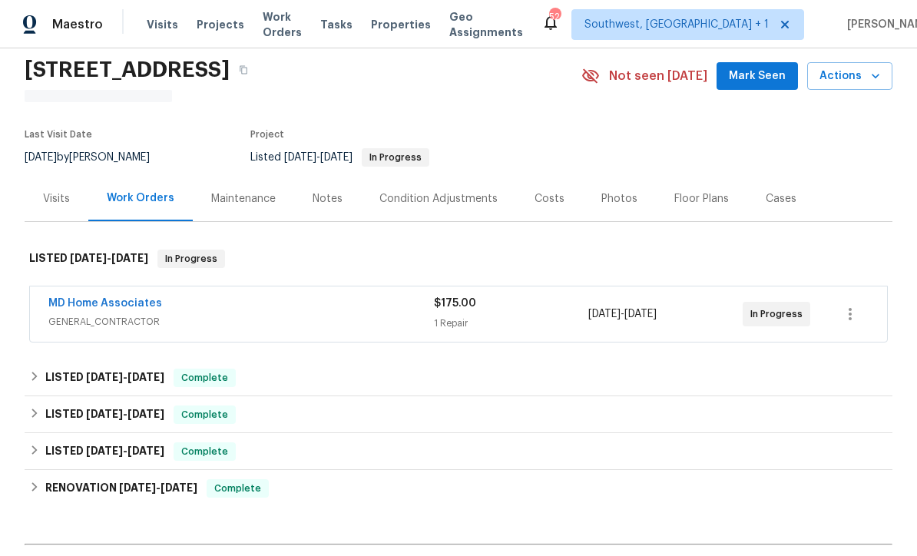
click at [118, 307] on link "MD Home Associates" at bounding box center [105, 303] width 114 height 11
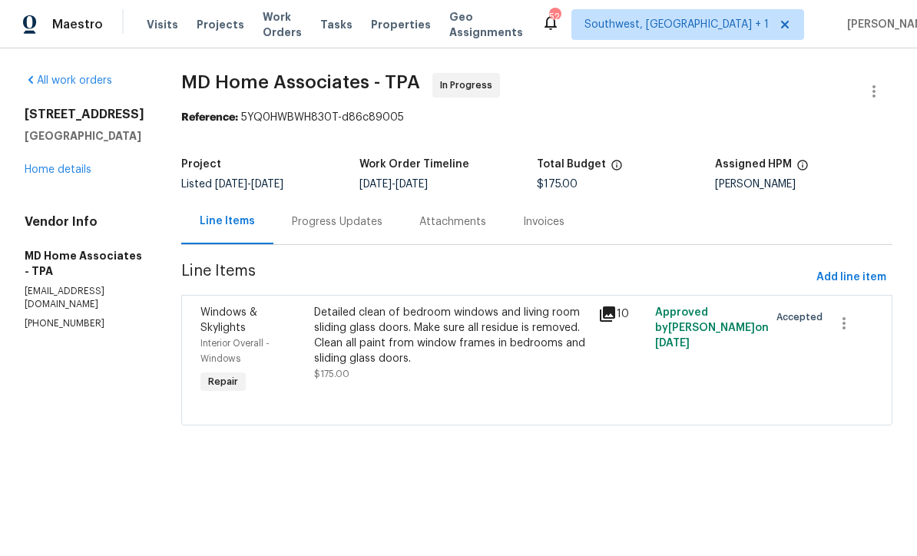
click at [372, 234] on div "Progress Updates" at bounding box center [338, 221] width 128 height 45
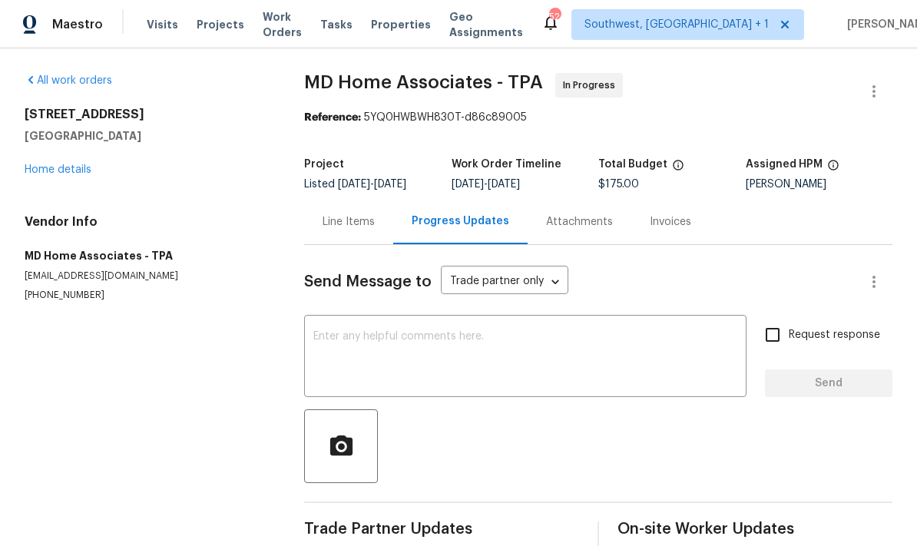
scroll to position [15, 0]
click at [459, 341] on textarea at bounding box center [525, 358] width 424 height 54
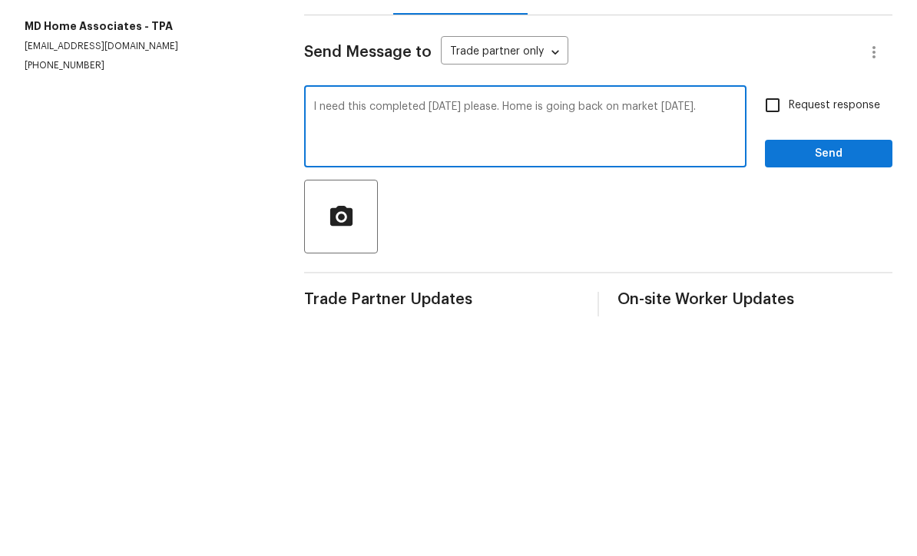
type textarea "I need this completed [DATE] please. Home is going back on market [DATE]."
click at [778, 319] on input "Request response" at bounding box center [773, 335] width 32 height 32
checkbox input "true"
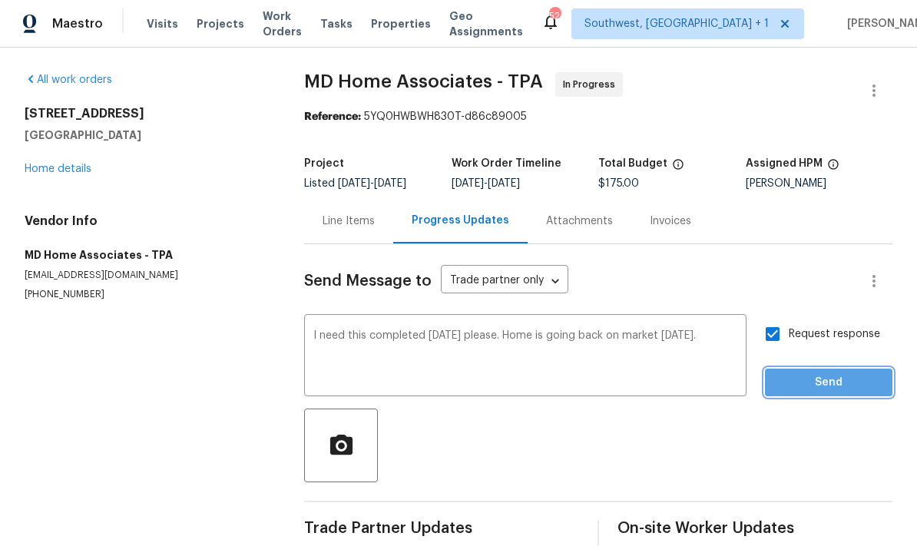
click at [818, 381] on button "Send" at bounding box center [829, 384] width 128 height 28
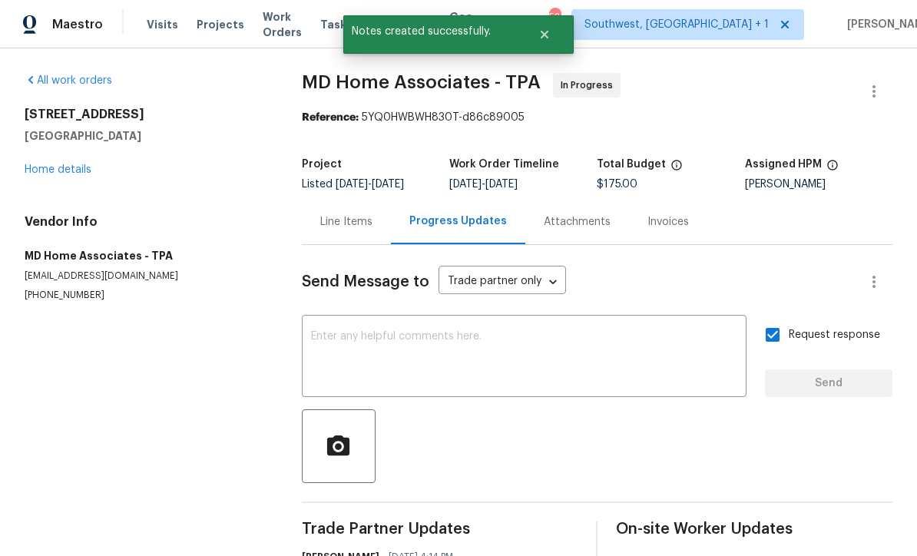
click at [54, 164] on link "Home details" at bounding box center [58, 169] width 67 height 11
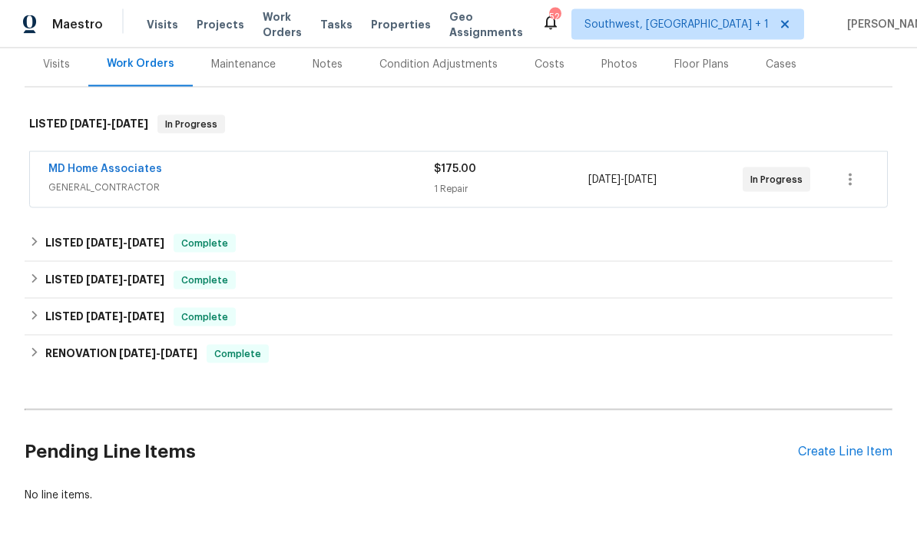
scroll to position [16, 0]
